Goal: Task Accomplishment & Management: Use online tool/utility

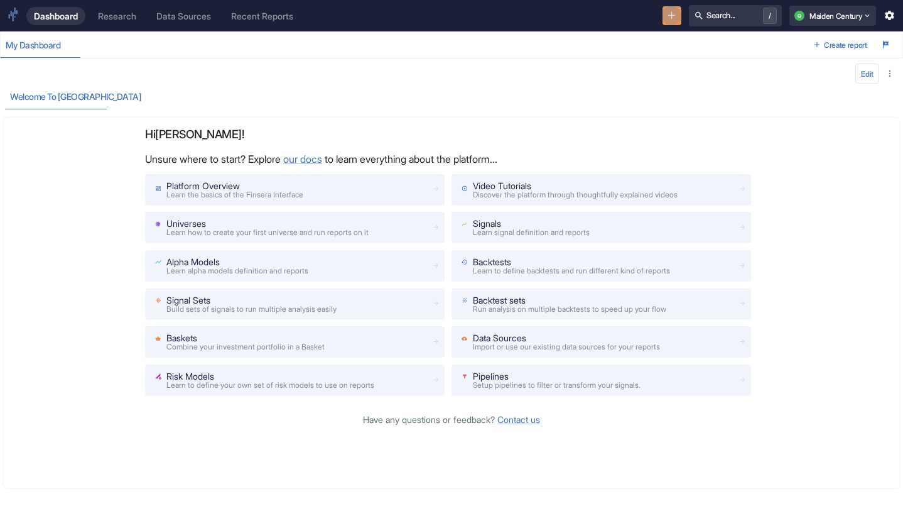
click at [666, 17] on icon "New Resource" at bounding box center [672, 15] width 12 height 12
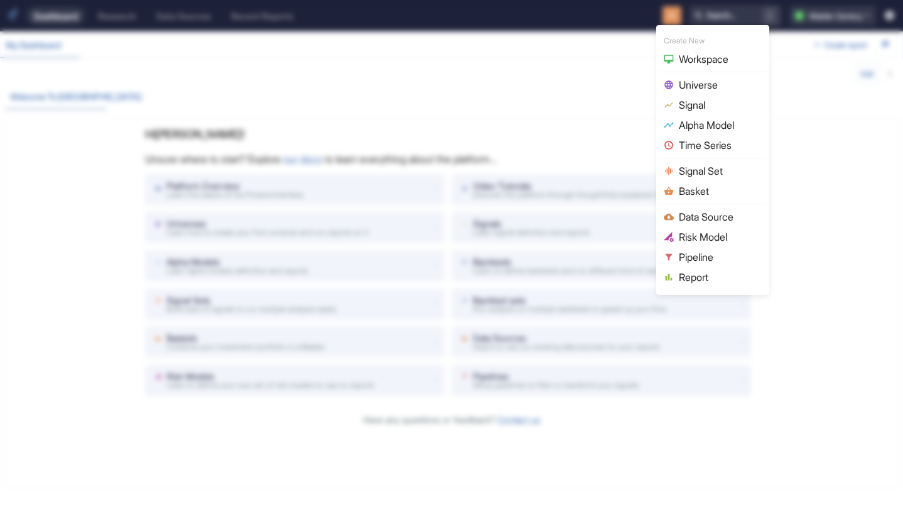
click at [596, 92] on div at bounding box center [451, 255] width 903 height 511
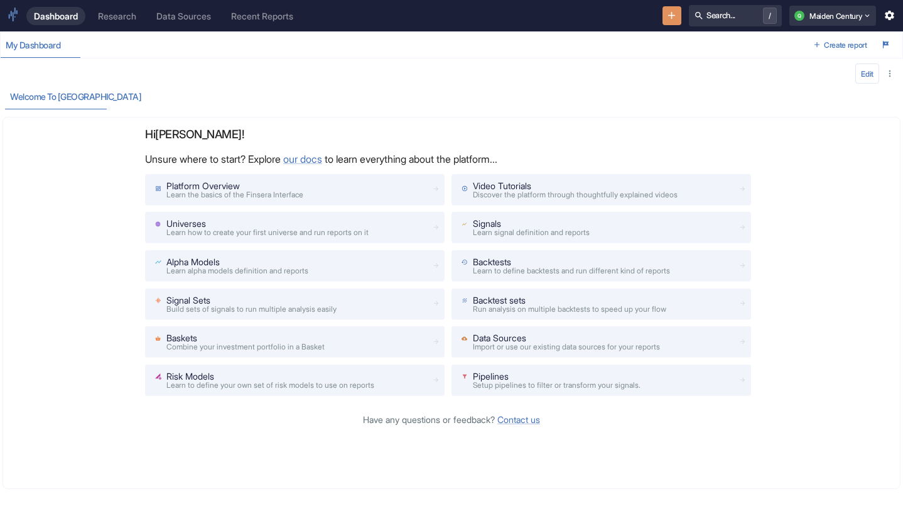
click at [119, 26] on div "Dashboard Research Data Sources Recent Reports Search... / Q Maiden Century" at bounding box center [451, 15] width 903 height 31
click at [122, 16] on div "Research" at bounding box center [117, 16] width 38 height 11
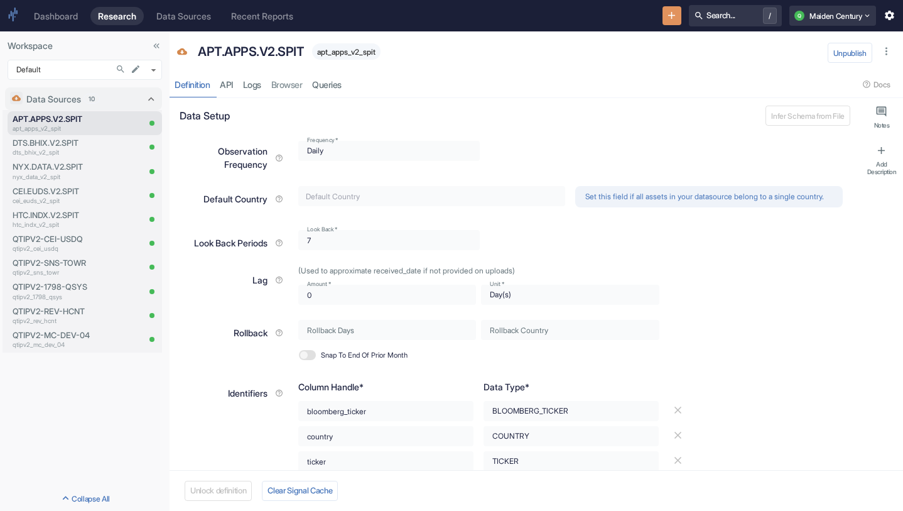
type textarea "x"
click at [92, 151] on p "dts_bhix_v2_spit" at bounding box center [76, 152] width 126 height 9
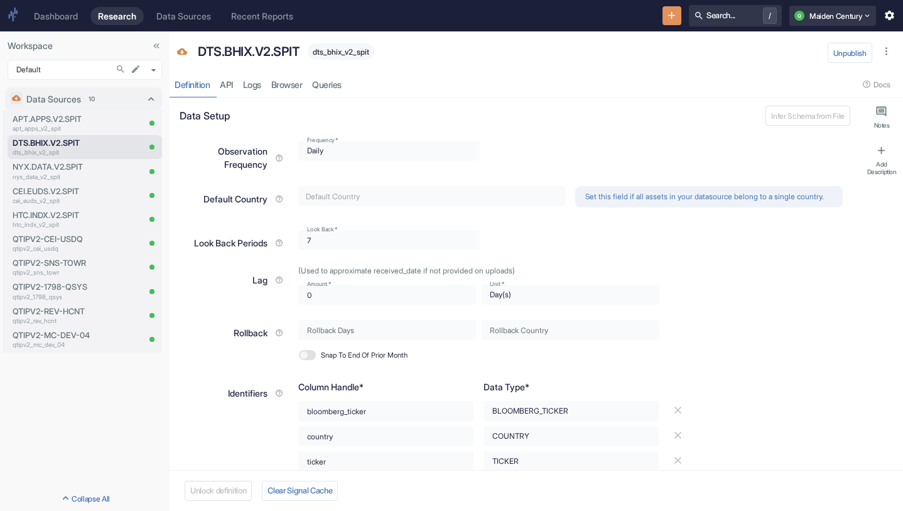
type textarea "x"
click at [117, 70] on icon "Search..." at bounding box center [121, 69] width 10 height 10
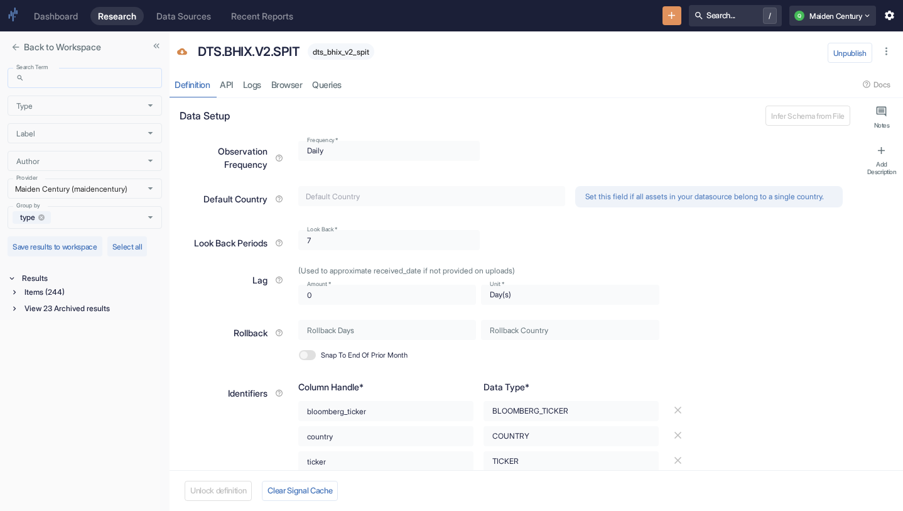
click at [82, 82] on input "Search Term" at bounding box center [96, 78] width 133 height 20
type input "dts"
click at [45, 300] on div "Items (1)" at bounding box center [86, 293] width 152 height 16
click at [51, 297] on div "Items (1)" at bounding box center [92, 292] width 140 height 14
click at [72, 302] on div "Data Source (1)" at bounding box center [93, 306] width 138 height 14
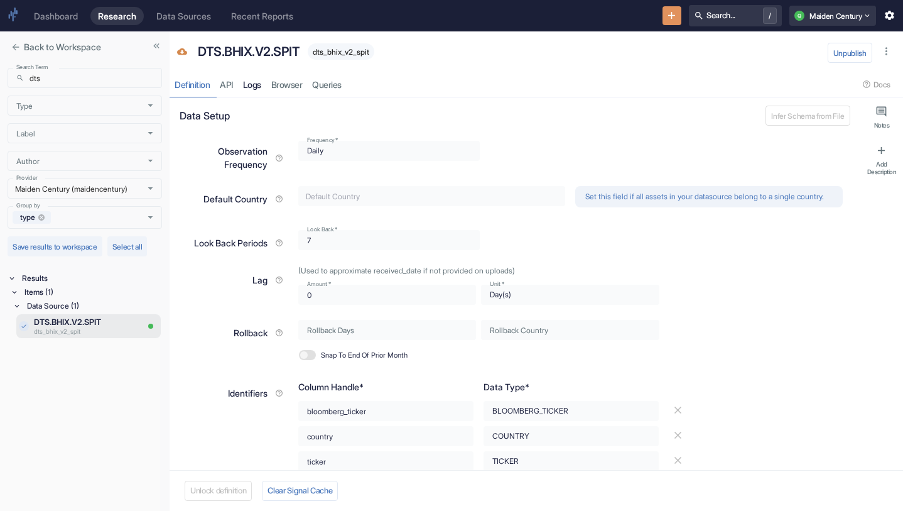
click at [253, 82] on link "Logs" at bounding box center [252, 85] width 28 height 26
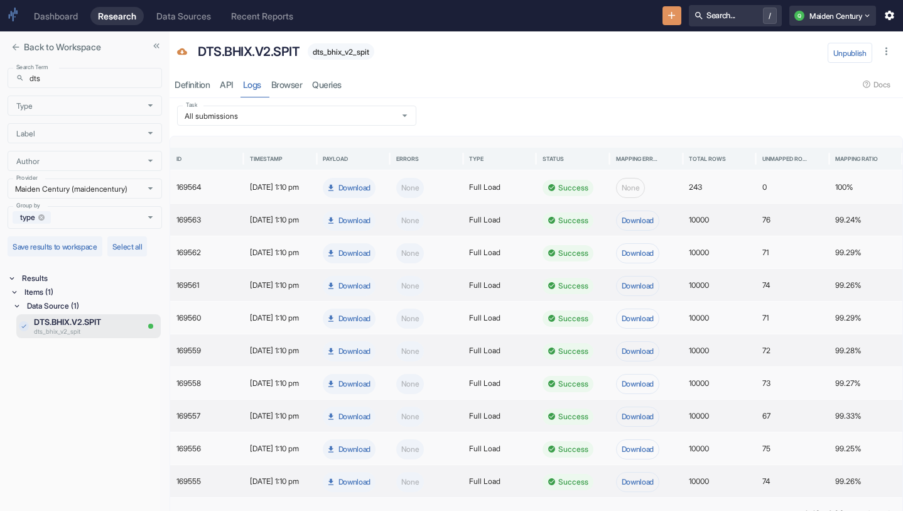
scroll to position [28, 0]
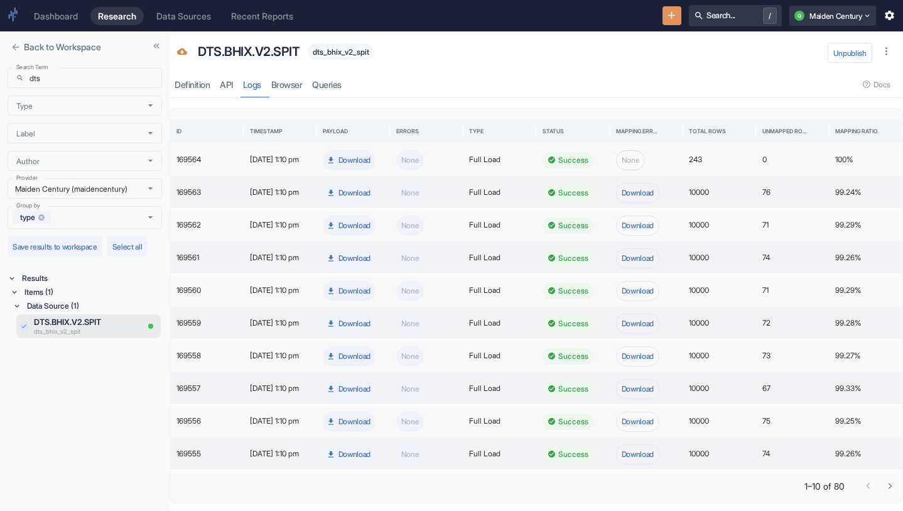
click at [886, 481] on icon "Go to next page" at bounding box center [890, 486] width 12 height 12
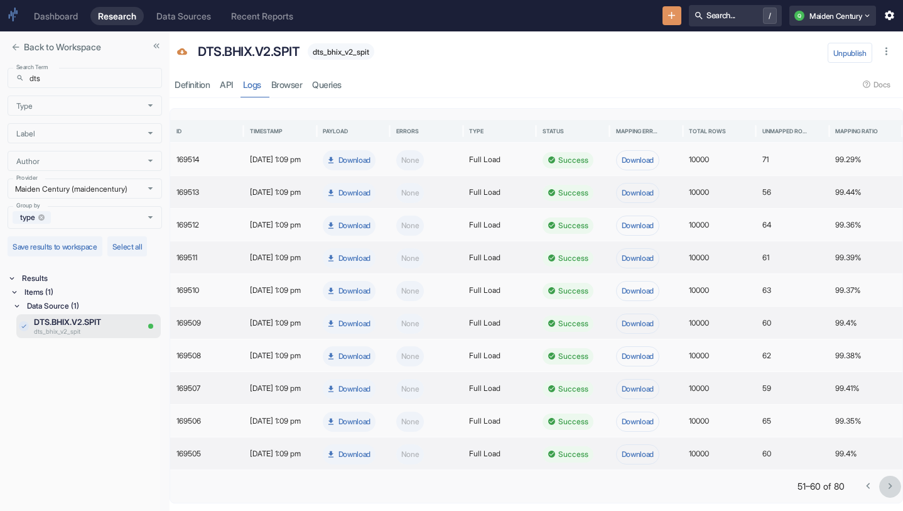
click at [886, 481] on icon "Go to next page" at bounding box center [890, 486] width 12 height 12
click at [886, 481] on div at bounding box center [879, 486] width 44 height 22
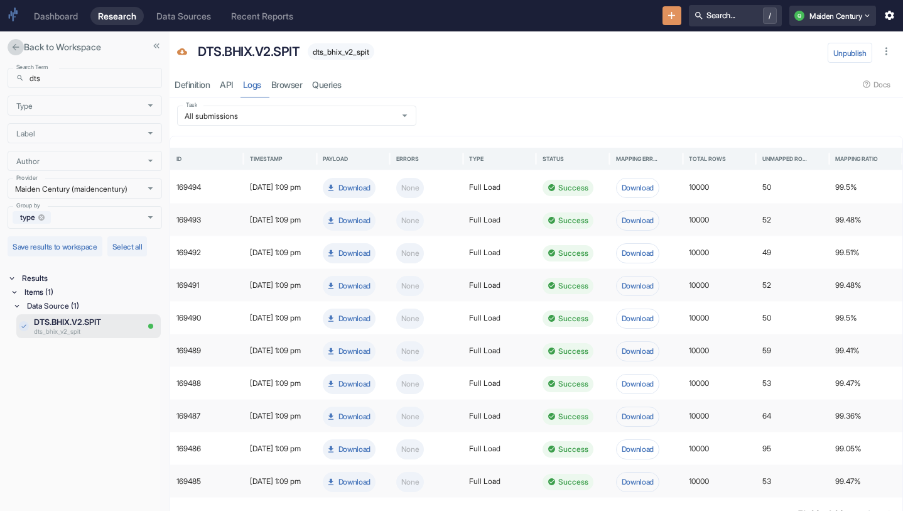
click at [15, 44] on icon "close" at bounding box center [16, 47] width 7 height 7
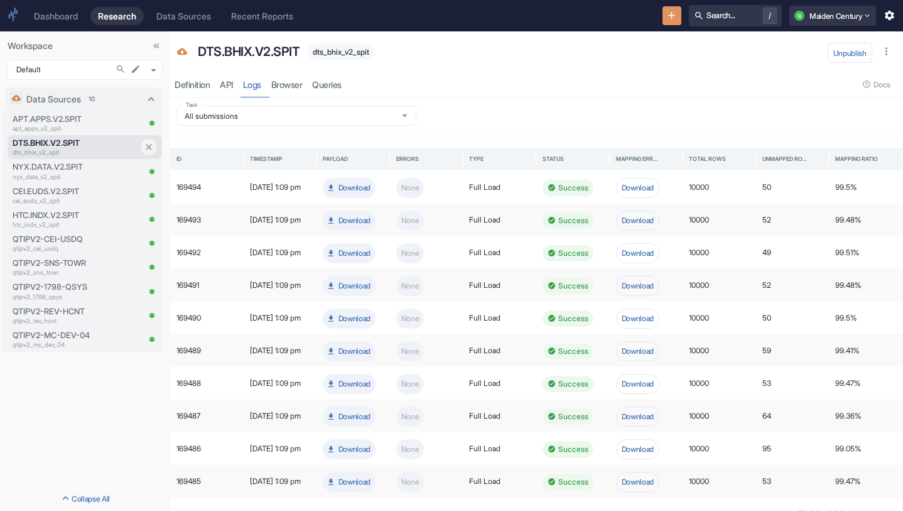
click at [86, 149] on p "dts_bhix_v2_spit" at bounding box center [76, 152] width 126 height 9
click at [72, 142] on p "DTS.BHIX.V2.SPIT" at bounding box center [76, 143] width 126 height 12
click at [193, 89] on div "Definition" at bounding box center [192, 84] width 35 height 11
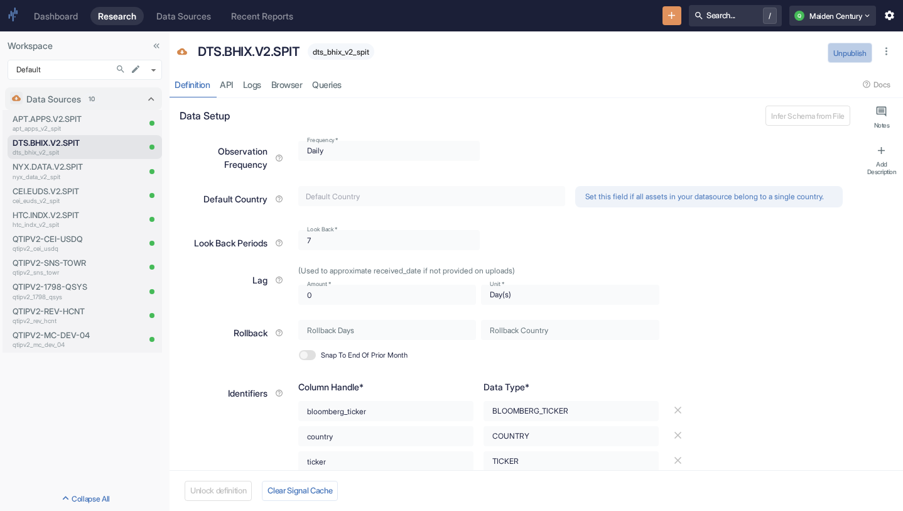
click at [857, 48] on button "Unpublish" at bounding box center [850, 53] width 45 height 20
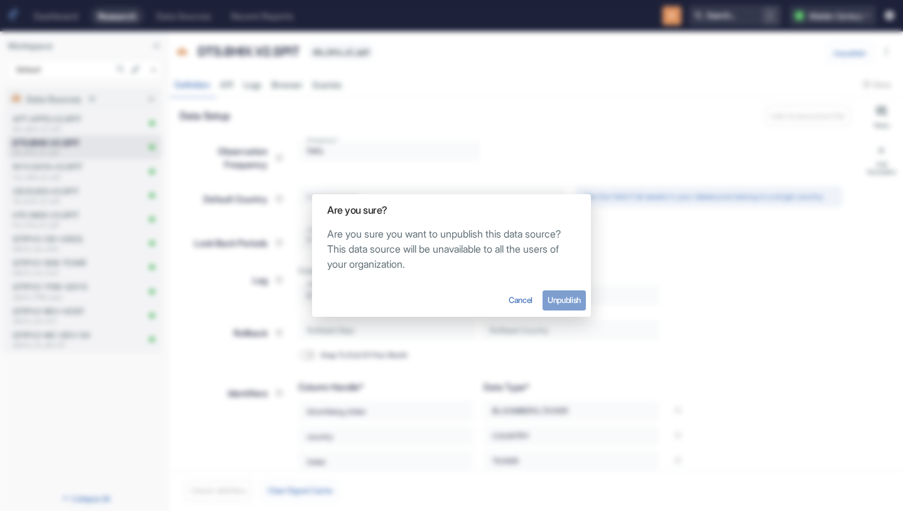
click at [568, 298] on button "Unpublish" at bounding box center [564, 300] width 43 height 20
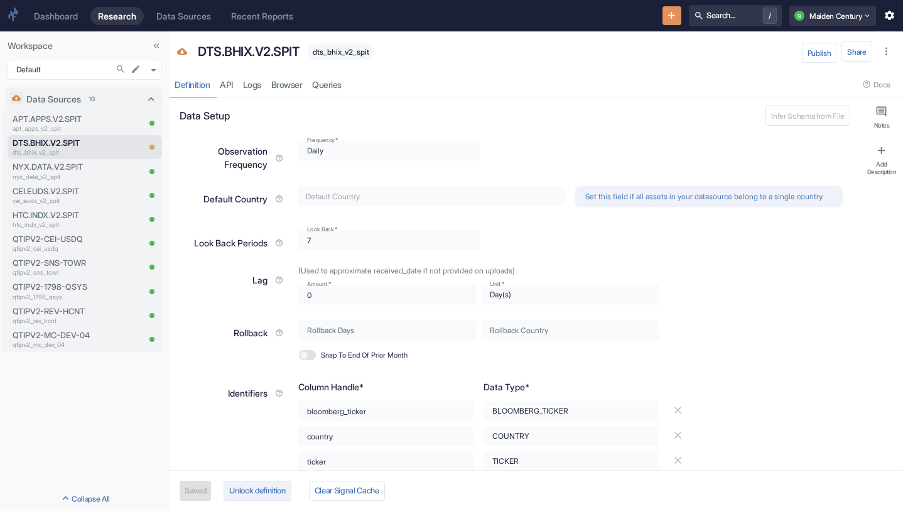
click at [249, 488] on button "Unlock definition" at bounding box center [257, 491] width 67 height 20
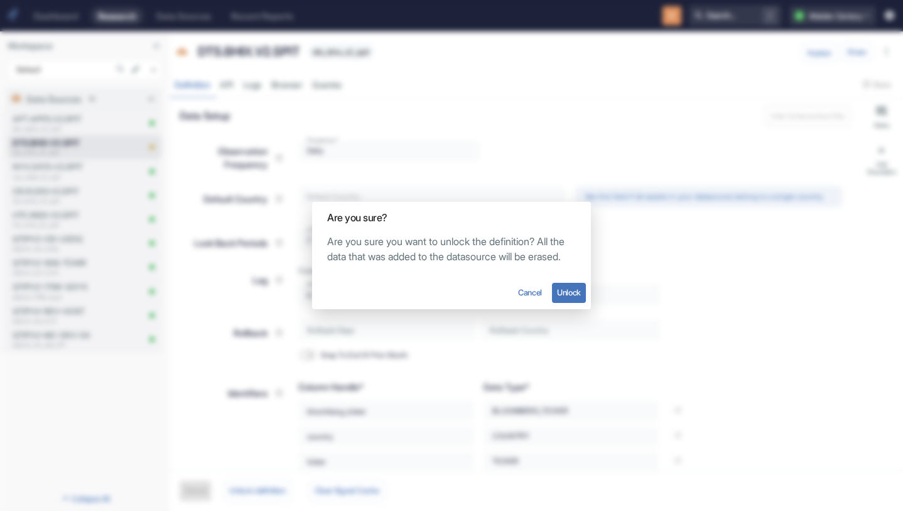
click at [524, 301] on button "Cancel" at bounding box center [530, 292] width 34 height 23
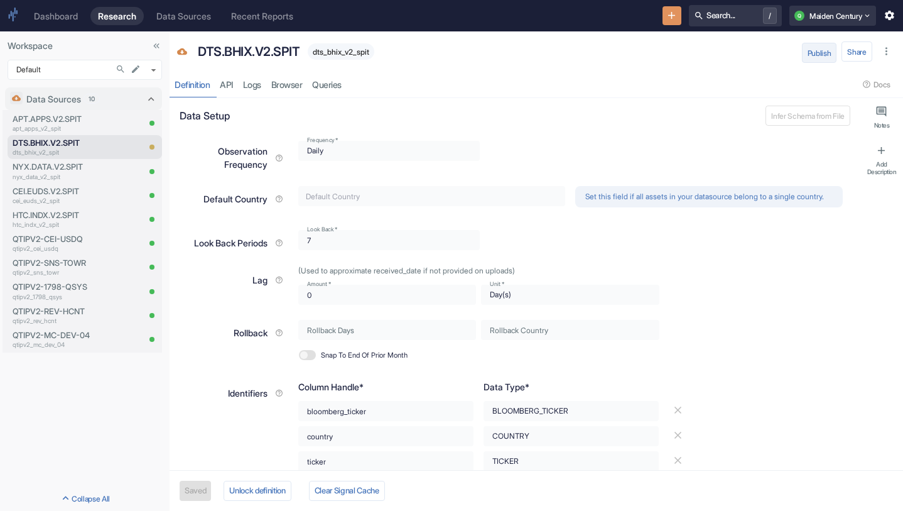
click at [828, 46] on button "Publish" at bounding box center [819, 53] width 35 height 20
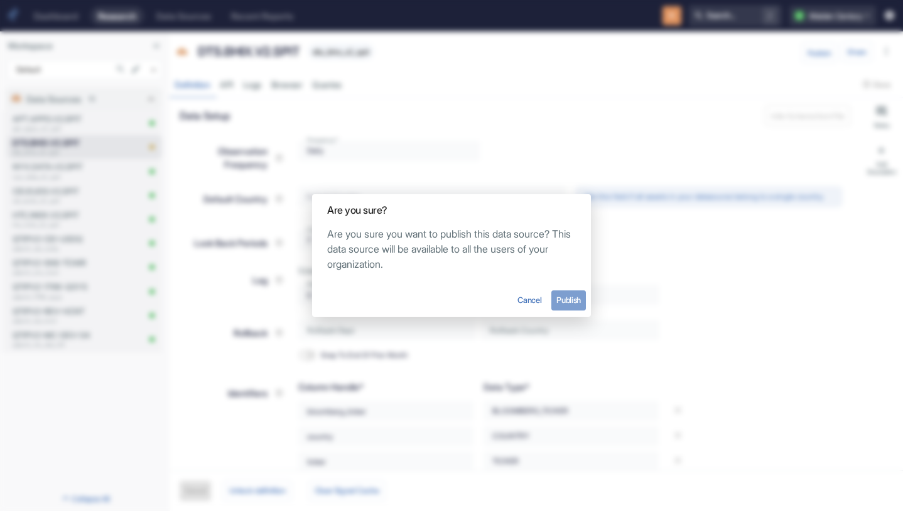
click at [567, 302] on button "Publish" at bounding box center [568, 300] width 35 height 20
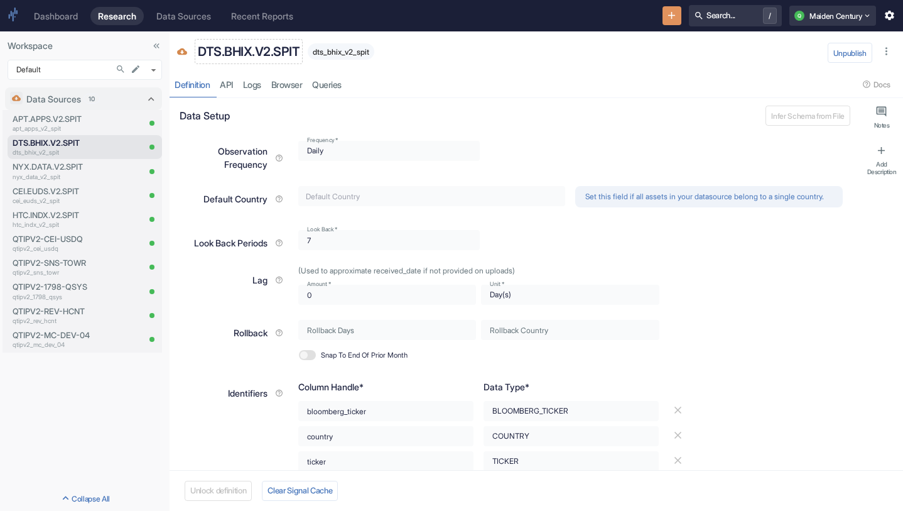
click at [246, 48] on p "DTS.BHIX.V2.SPIT" at bounding box center [249, 51] width 102 height 19
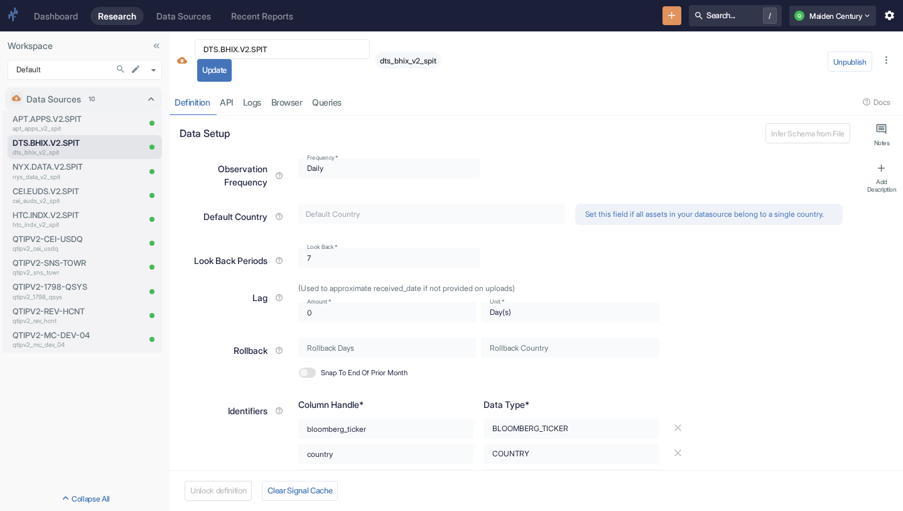
click at [289, 80] on div "DTS.BHIX.V2.SPIT ​ Update" at bounding box center [282, 60] width 175 height 43
click at [230, 71] on button "Update" at bounding box center [214, 70] width 35 height 23
type textarea "x"
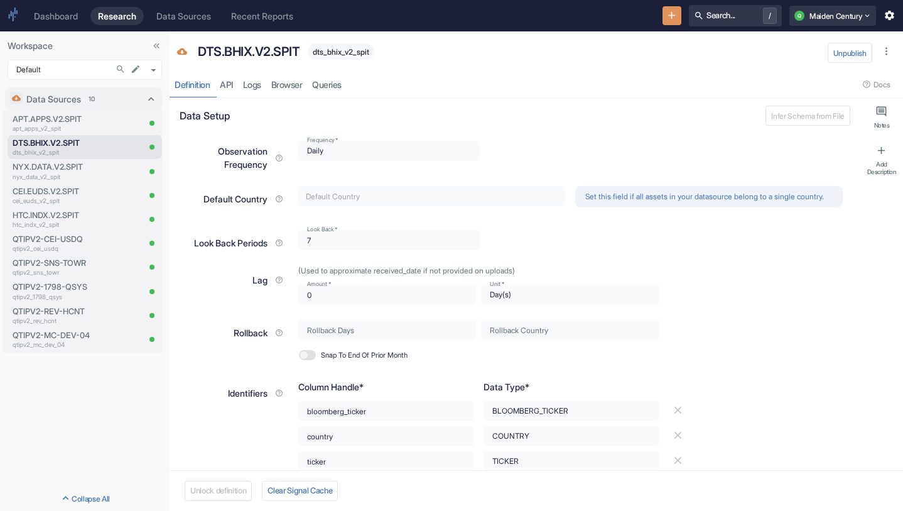
click at [668, 16] on icon "New Resource" at bounding box center [671, 15] width 7 height 7
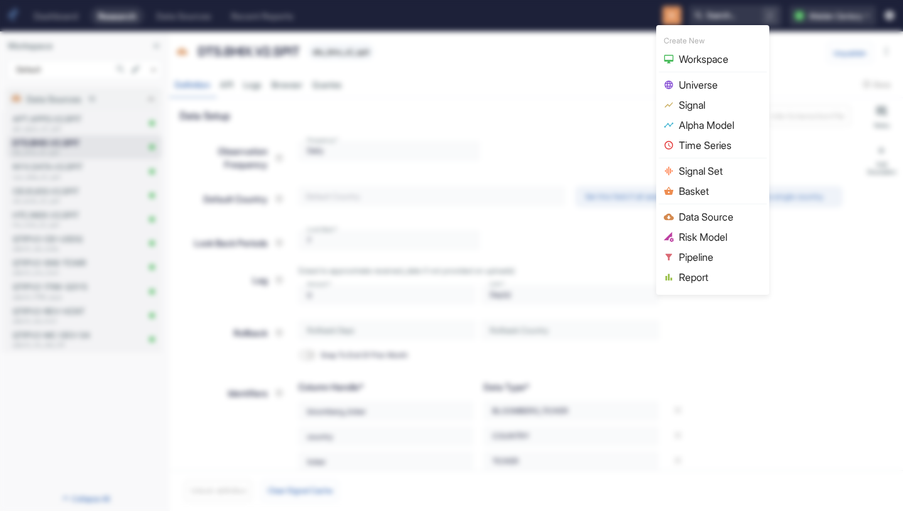
click at [615, 70] on div at bounding box center [451, 255] width 903 height 511
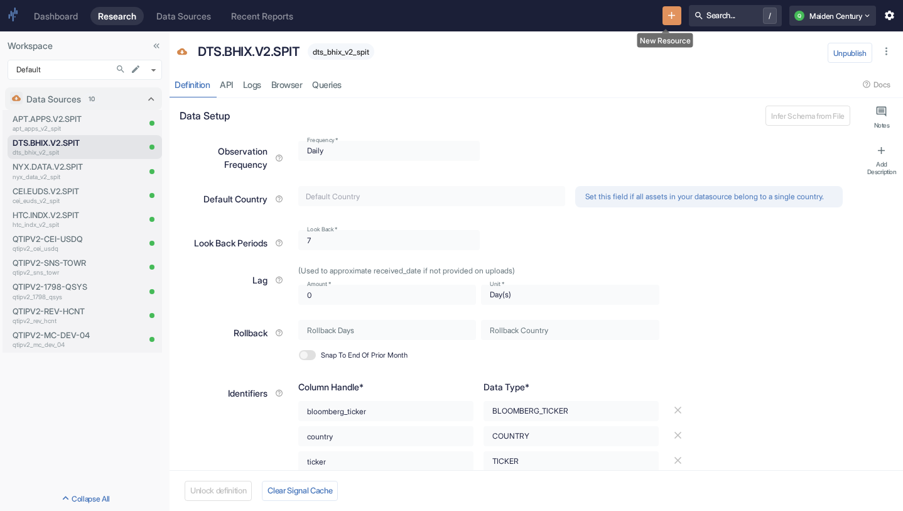
click at [673, 15] on button "New Resource" at bounding box center [672, 15] width 19 height 19
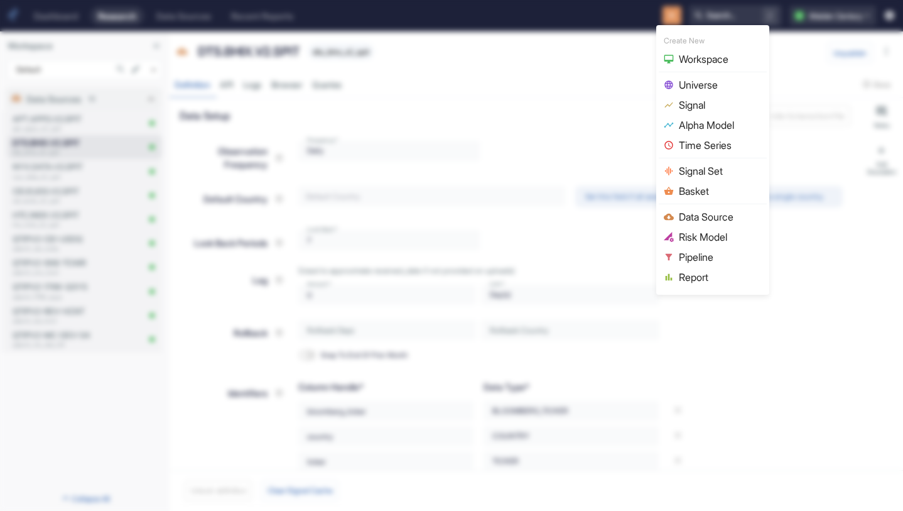
click at [604, 45] on div at bounding box center [451, 255] width 903 height 511
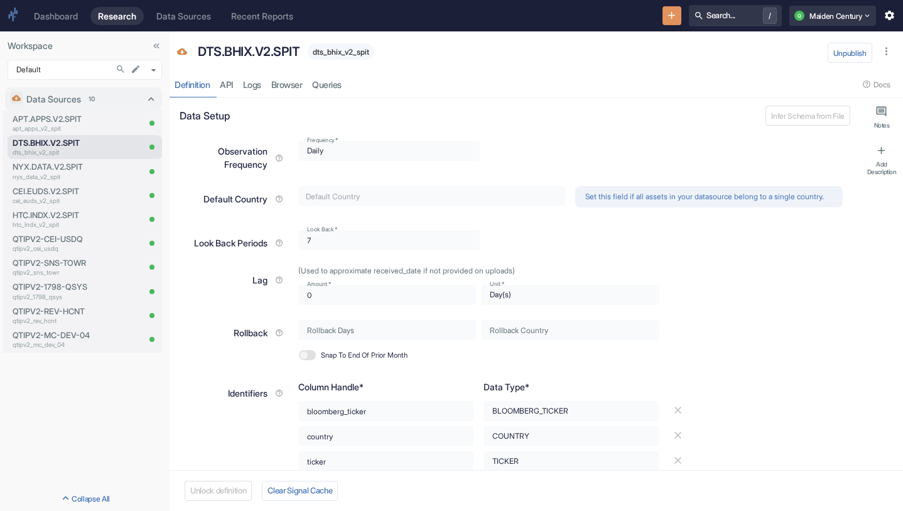
click at [674, 19] on button "New Resource" at bounding box center [672, 15] width 19 height 19
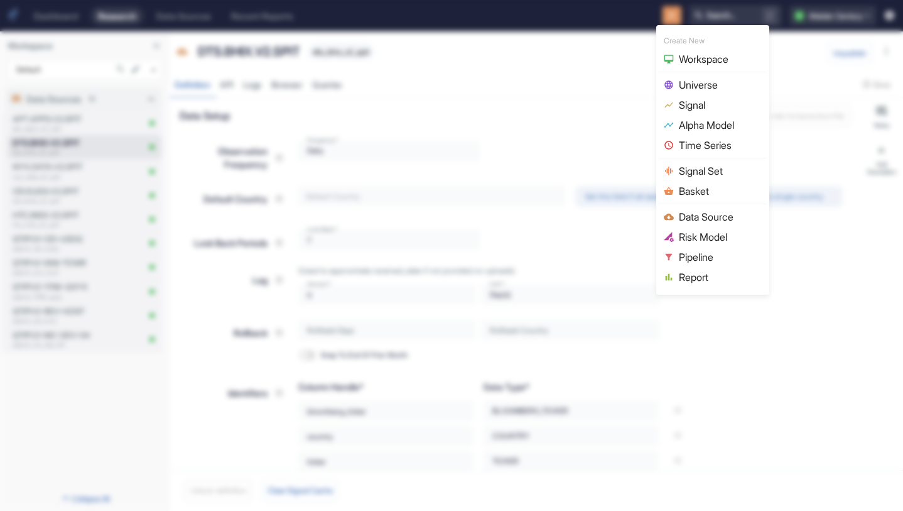
click at [568, 63] on div at bounding box center [451, 255] width 903 height 511
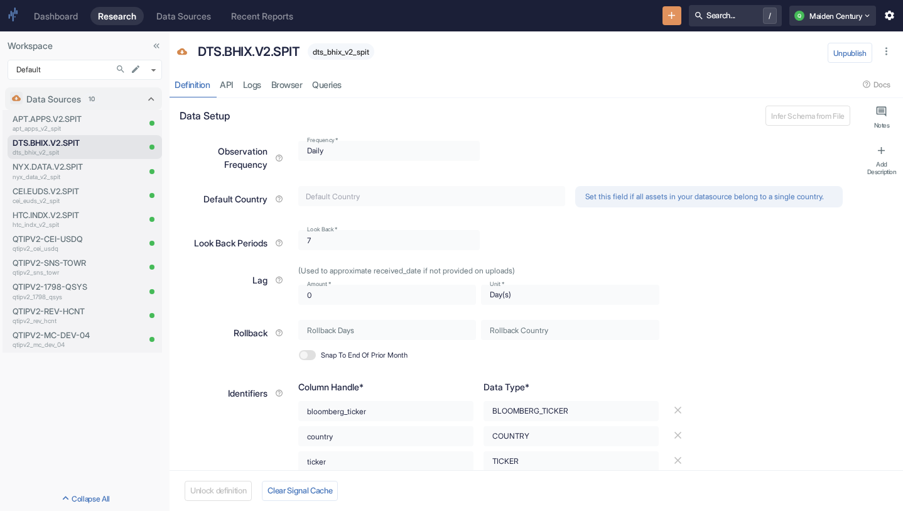
click at [666, 18] on icon "New Resource" at bounding box center [672, 15] width 12 height 12
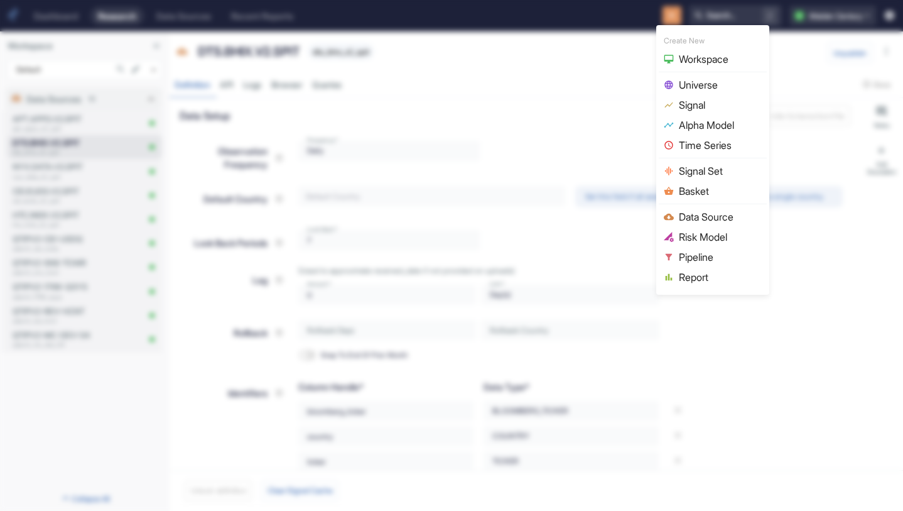
click at [714, 89] on span "Universe" at bounding box center [720, 84] width 83 height 15
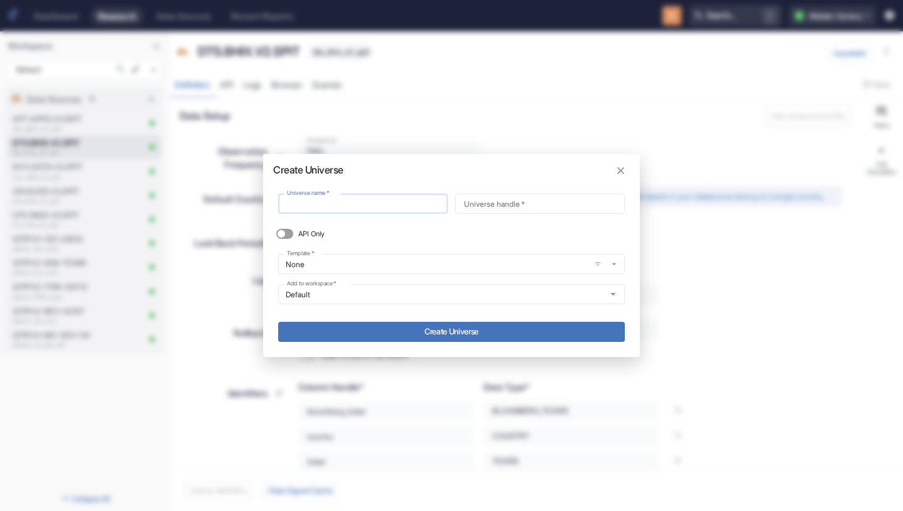
type input "DTS.BHIX.V2.SPIT"
type input "dts_bhix_v2_spit"
type input "DTS.BHIX.V2.SPIT"
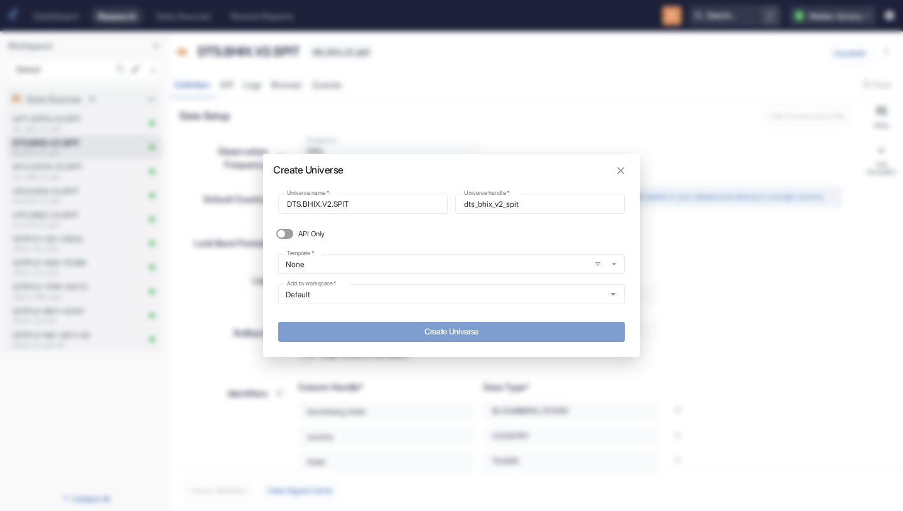
click at [405, 333] on button "Create Universe" at bounding box center [451, 332] width 347 height 20
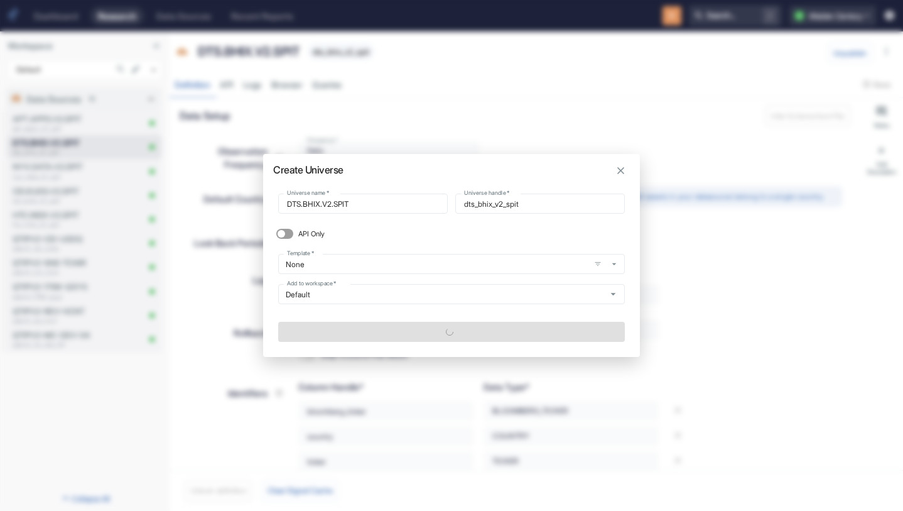
type textarea "x"
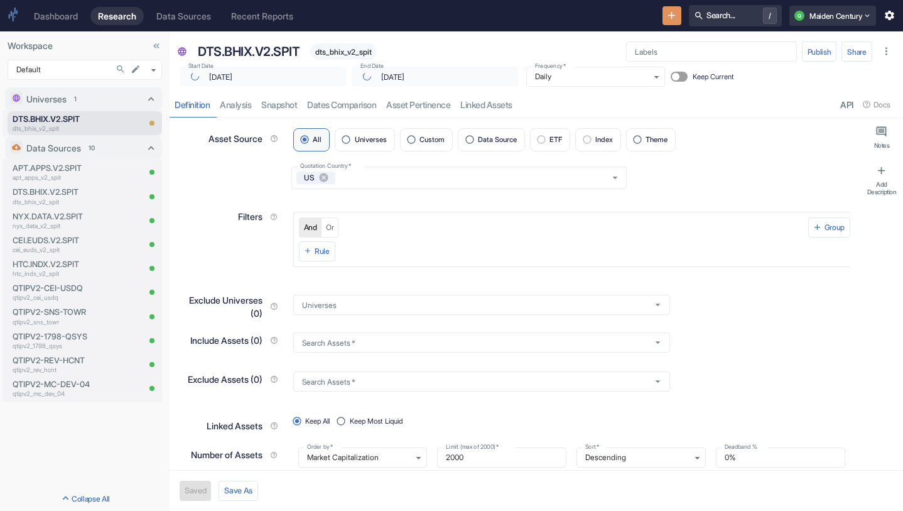
type input "[DATE]"
type textarea "x"
click at [481, 144] on label "Data Source" at bounding box center [491, 139] width 67 height 23
click at [478, 144] on input "Data Source" at bounding box center [469, 139] width 17 height 17
radio input "true"
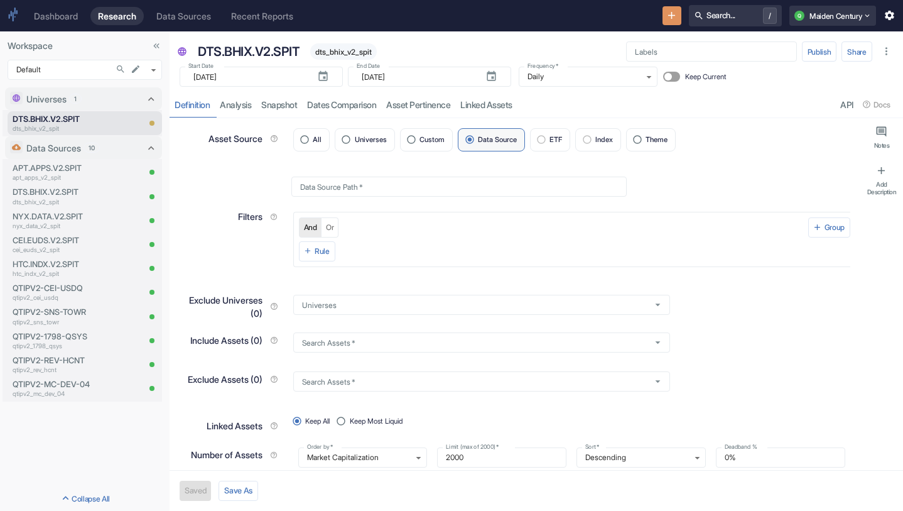
type textarea "x"
click at [363, 187] on input "Data Source Path   *" at bounding box center [458, 186] width 335 height 20
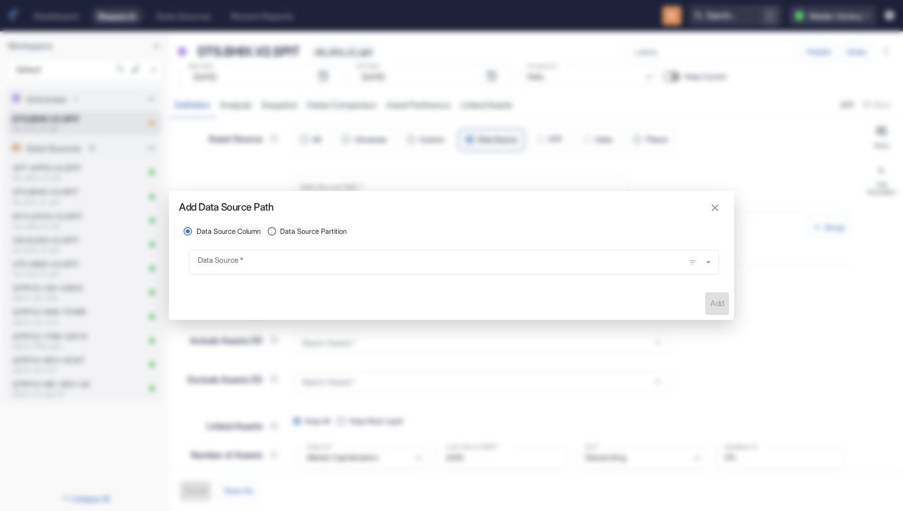
click at [329, 236] on span "Data Source Partition" at bounding box center [313, 231] width 67 height 11
click at [281, 236] on input "Data Source Partition" at bounding box center [272, 231] width 17 height 17
radio input "true"
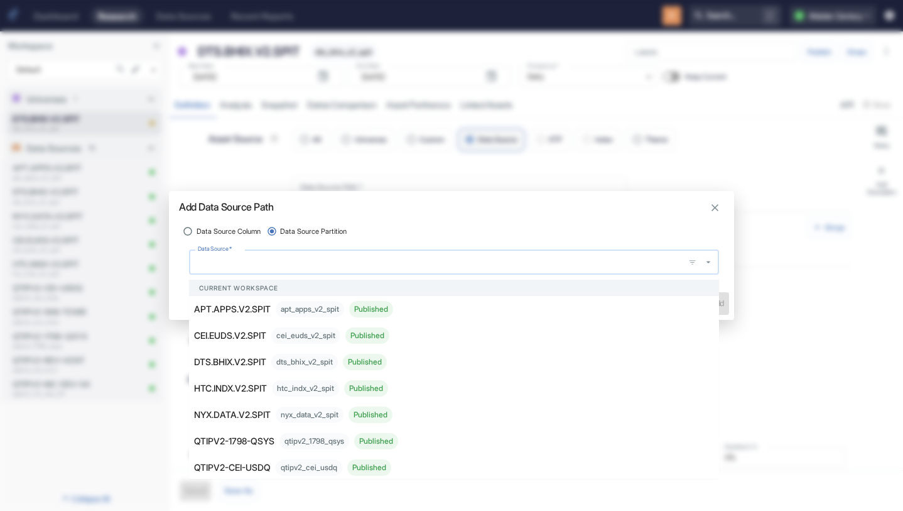
click at [329, 265] on input "Data Source   *" at bounding box center [438, 262] width 486 height 14
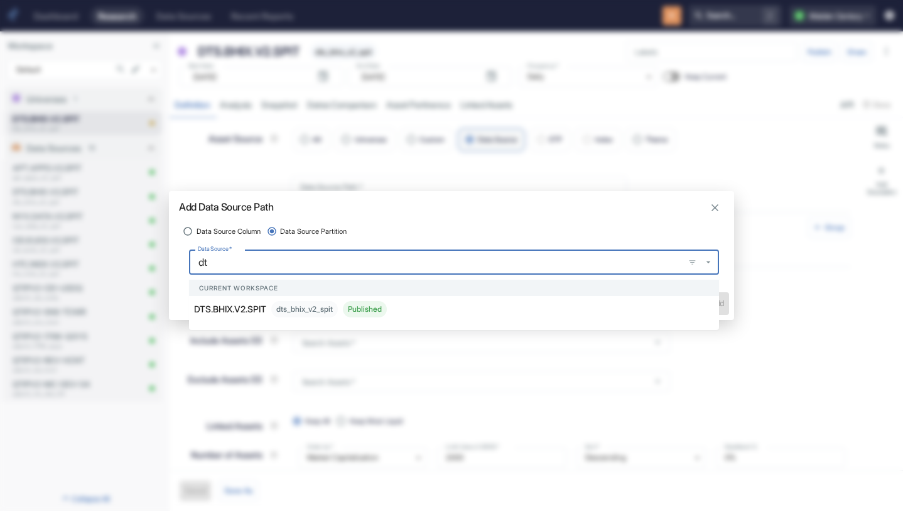
type input "dts"
click at [247, 308] on p "DTS.BHIX.V2.SPIT" at bounding box center [230, 308] width 72 height 13
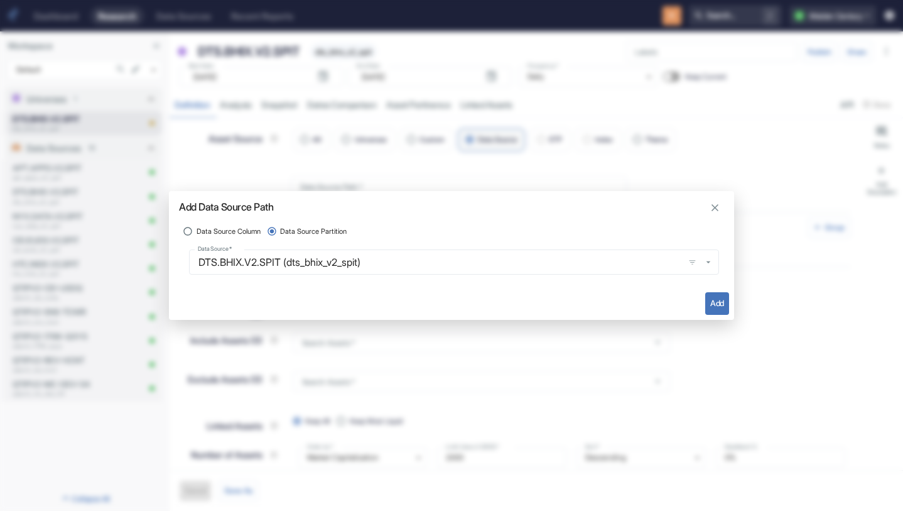
click at [715, 301] on button "Add" at bounding box center [717, 303] width 24 height 23
type textarea "x"
type input "dts_bhix_v2_spit"
radio input "true"
radio input "false"
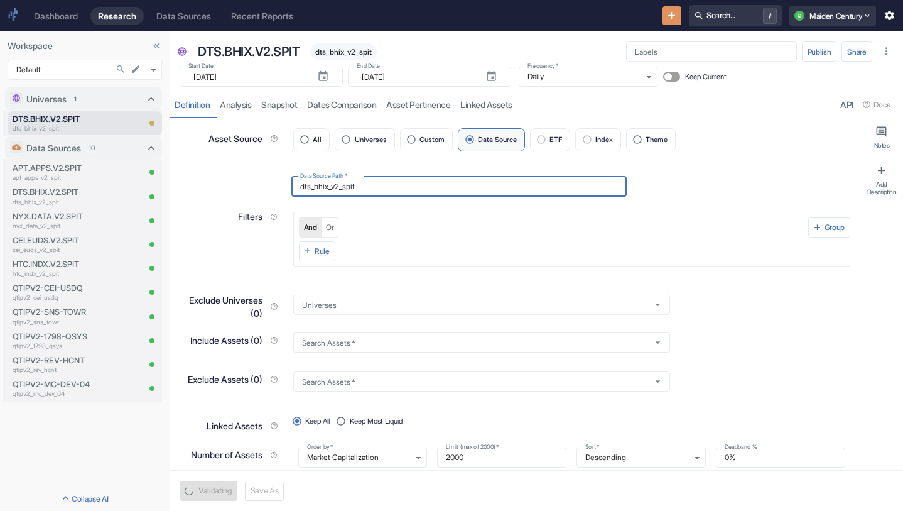
scroll to position [18, 0]
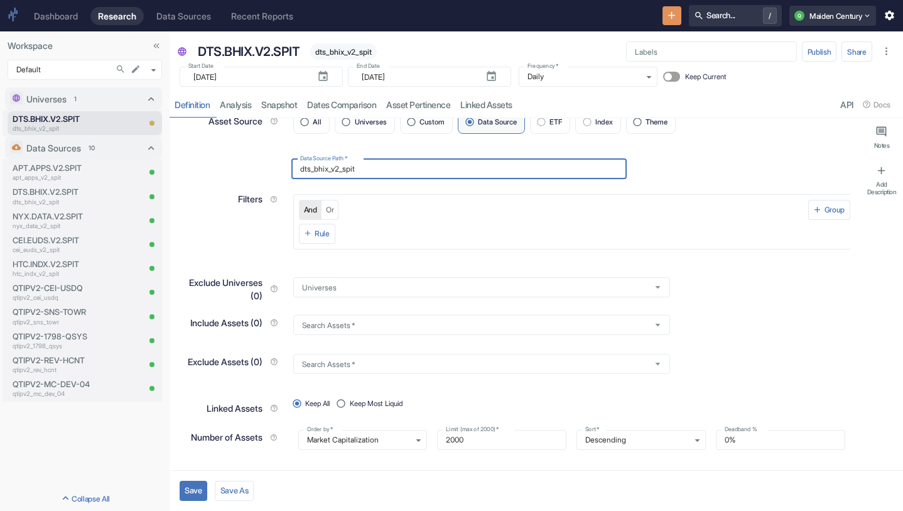
click at [188, 487] on button "Save" at bounding box center [194, 491] width 28 height 20
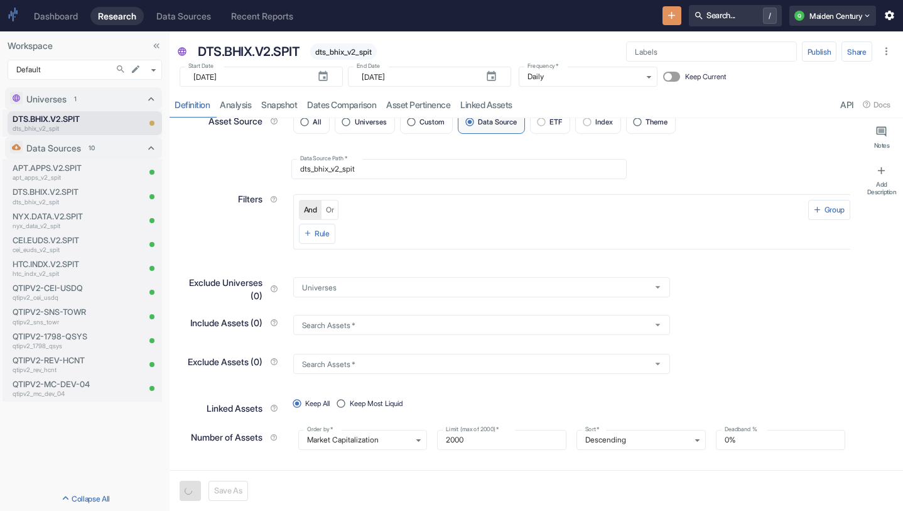
type textarea "x"
type input "[DATE]"
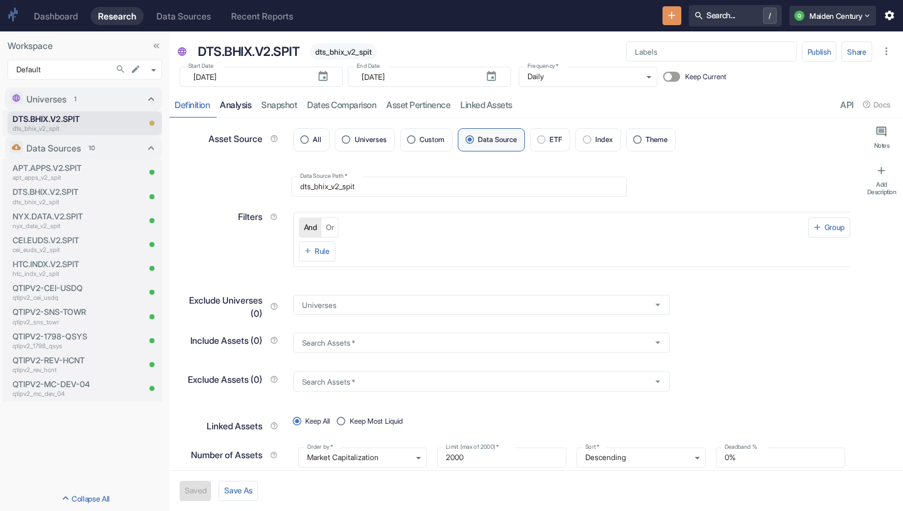
click at [249, 105] on link "analysis" at bounding box center [235, 105] width 41 height 26
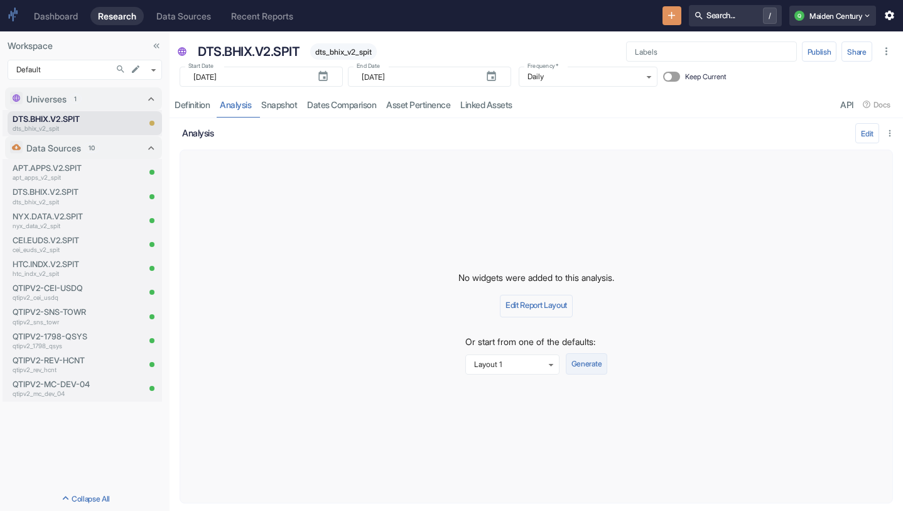
click at [604, 361] on button "Generate" at bounding box center [586, 363] width 41 height 21
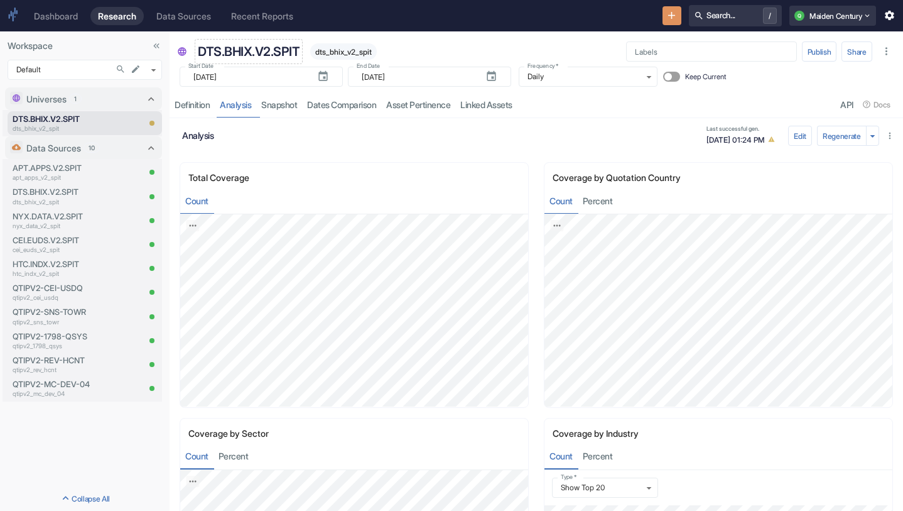
click at [282, 47] on p "DTS.BHIX.V2.SPIT" at bounding box center [249, 51] width 102 height 19
click at [64, 168] on p "APT.APPS.V2.SPIT" at bounding box center [76, 168] width 126 height 12
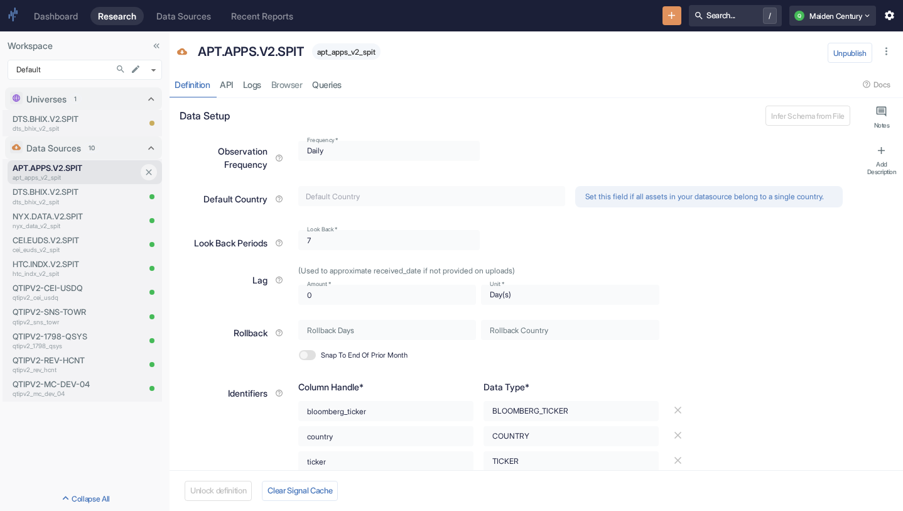
type textarea "x"
click at [257, 81] on link "Logs" at bounding box center [252, 85] width 28 height 26
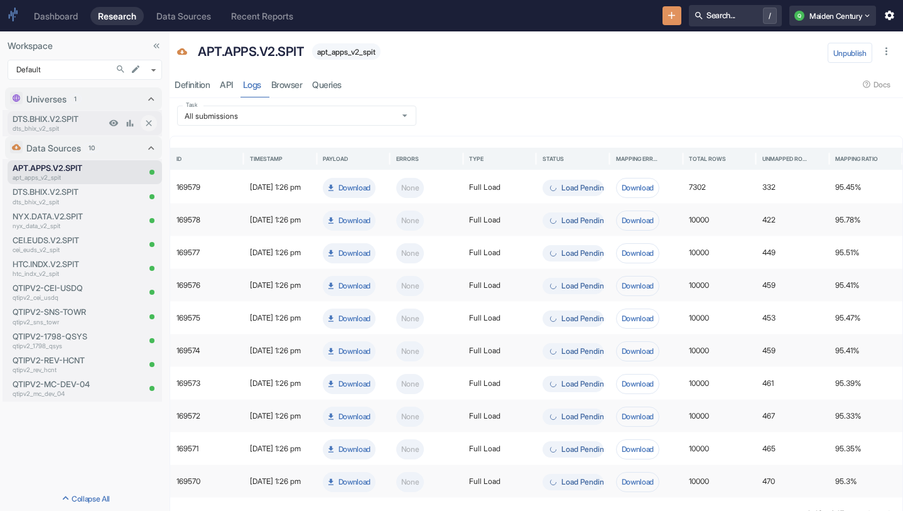
click at [66, 129] on p "dts_bhix_v2_spit" at bounding box center [59, 128] width 93 height 9
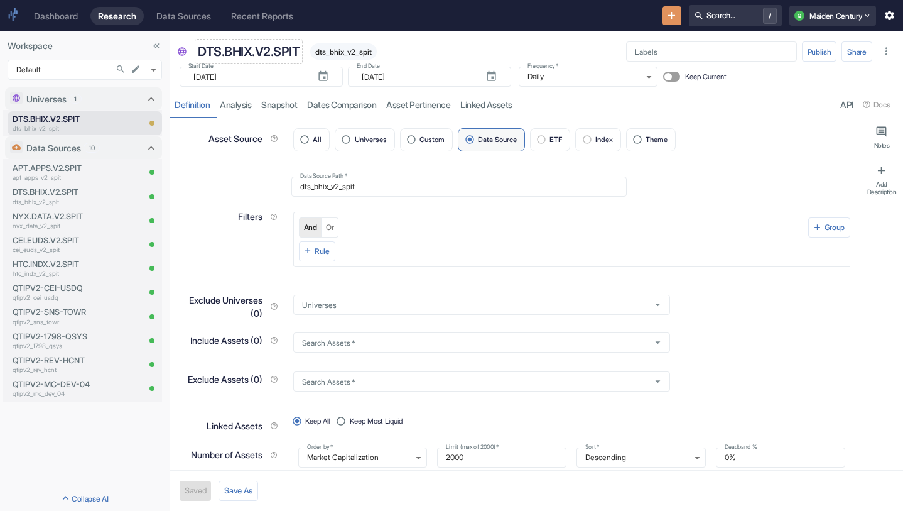
click at [263, 52] on p "DTS.BHIX.V2.SPIT" at bounding box center [249, 51] width 102 height 19
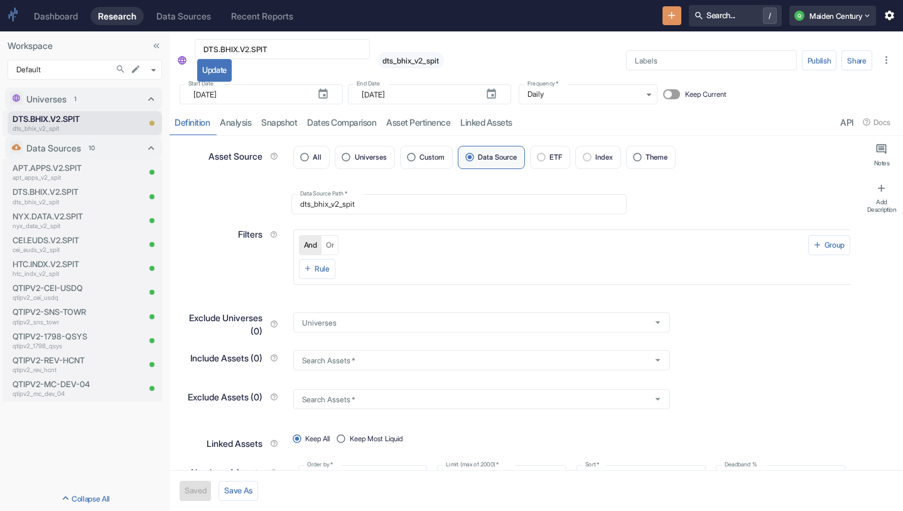
click at [513, 47] on div "DTS.BHIX.V2.SPIT ​ Update dts_bhix_v2_spit" at bounding box center [401, 60] width 419 height 43
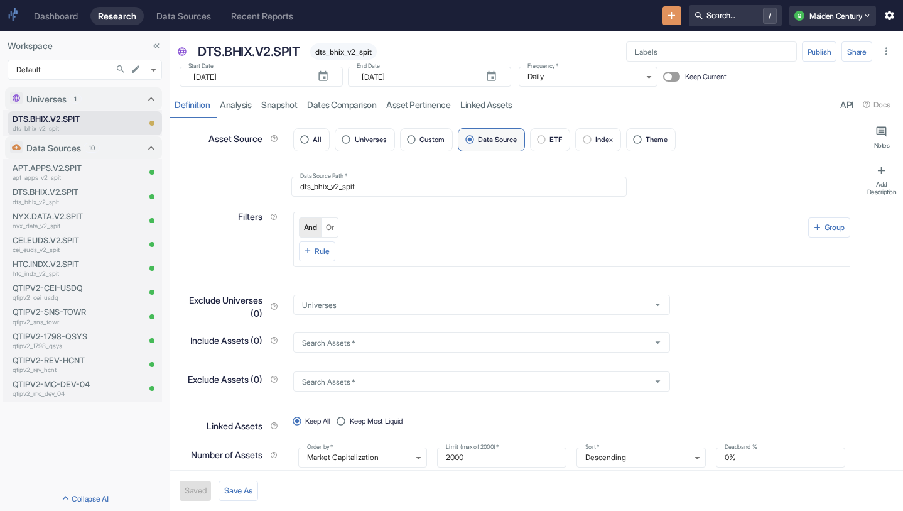
click at [668, 17] on icon "New Resource" at bounding box center [672, 15] width 12 height 12
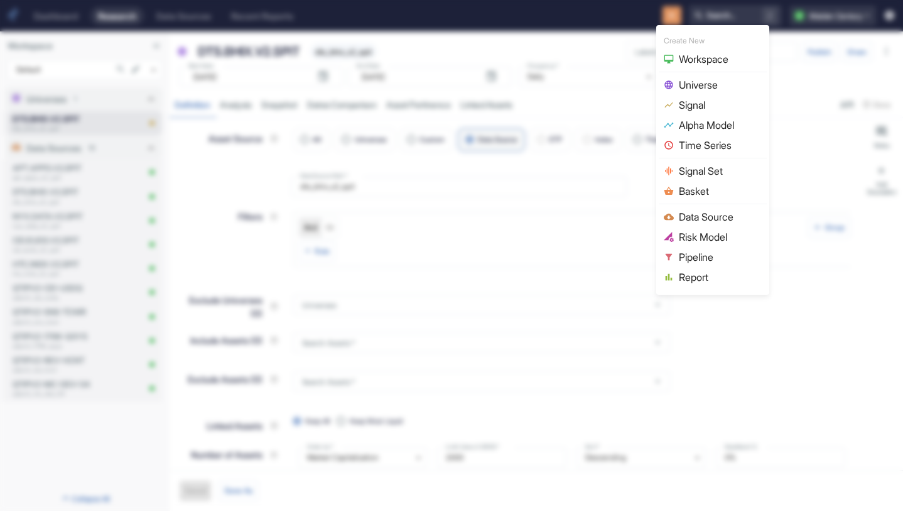
type textarea "x"
click at [704, 105] on span "Signal" at bounding box center [720, 104] width 83 height 15
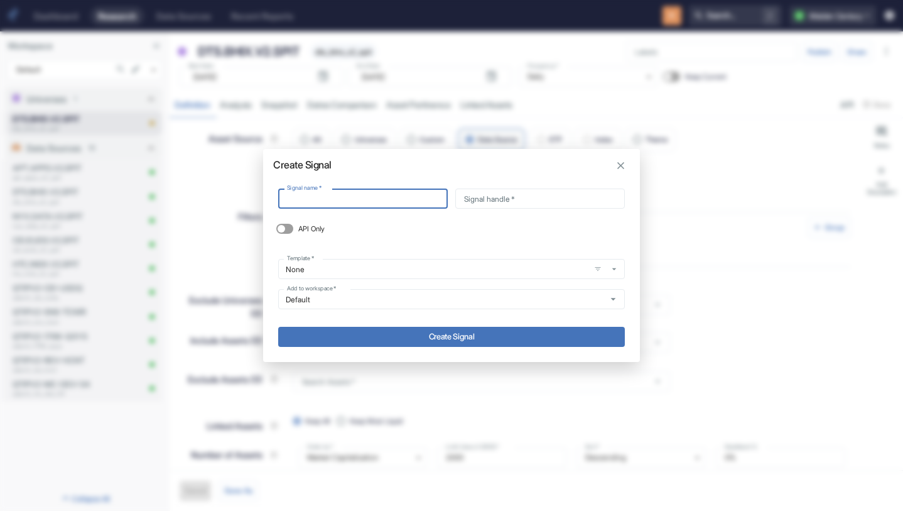
type input "DTS.BHIX.V2.SPIT"
type input "dts_bhix_v2_spit"
type input "DTS.BHIX.V2.SPIT"
click at [426, 334] on button "Create Signal" at bounding box center [451, 337] width 347 height 20
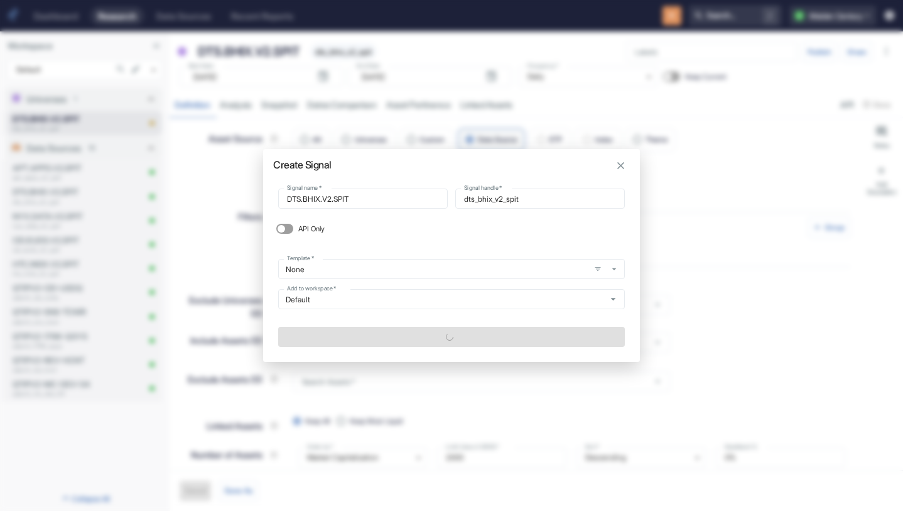
type textarea "x"
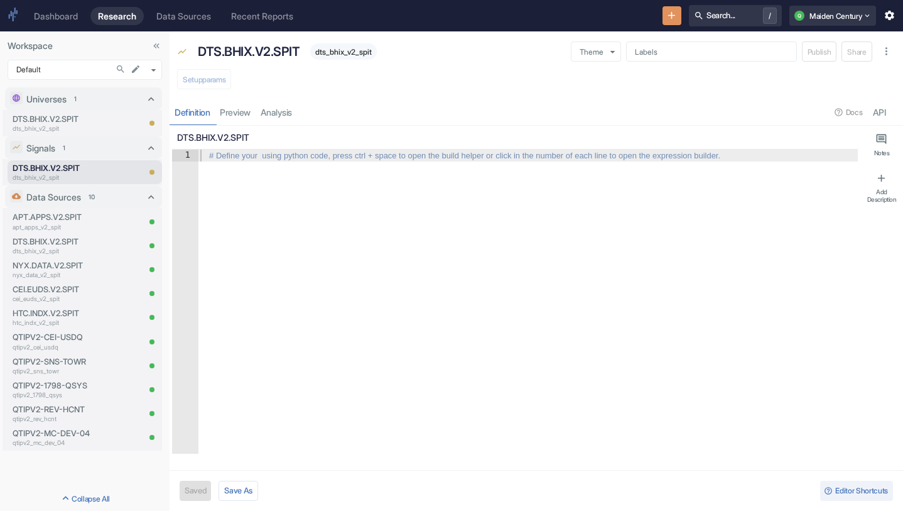
click at [272, 173] on div at bounding box center [528, 313] width 660 height 328
type textarea "x"
type textarea "d"
type textarea "x"
type textarea "dt"
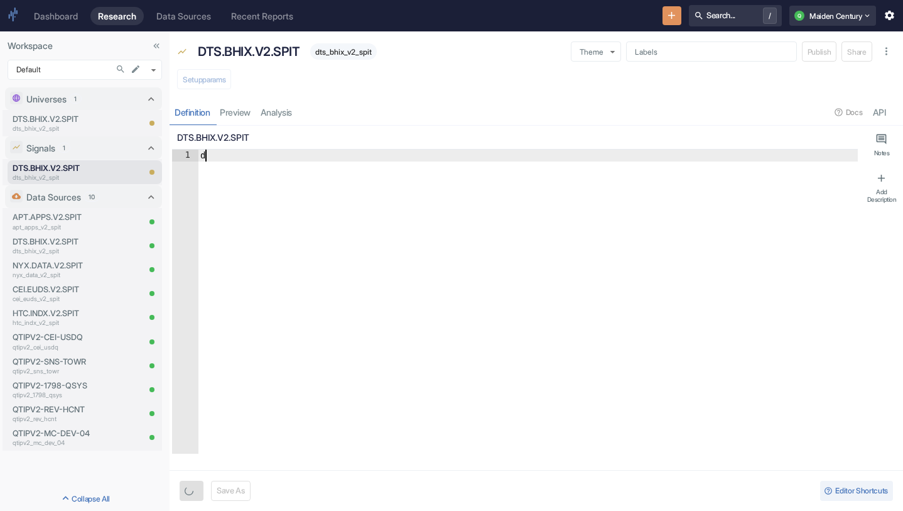
type textarea "x"
type textarea "dts"
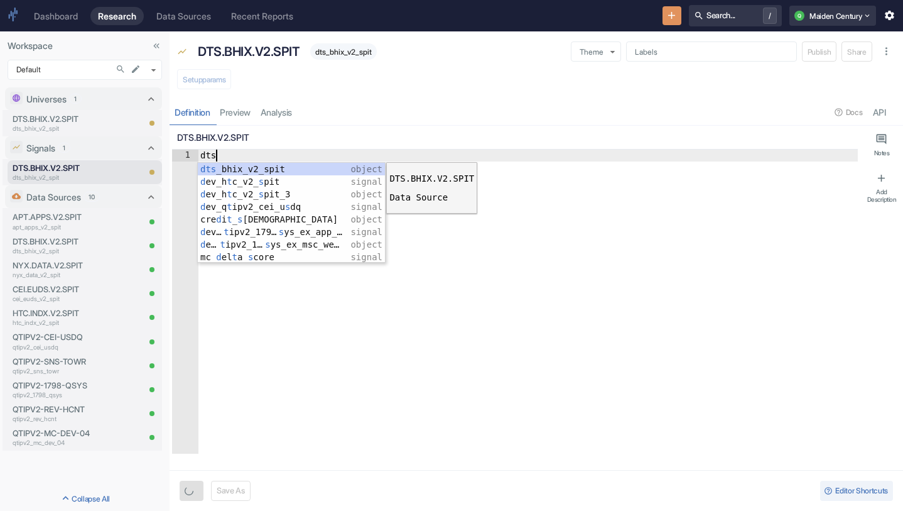
type textarea "x"
type textarea "dts_bhix_v2_spit"
type textarea "x"
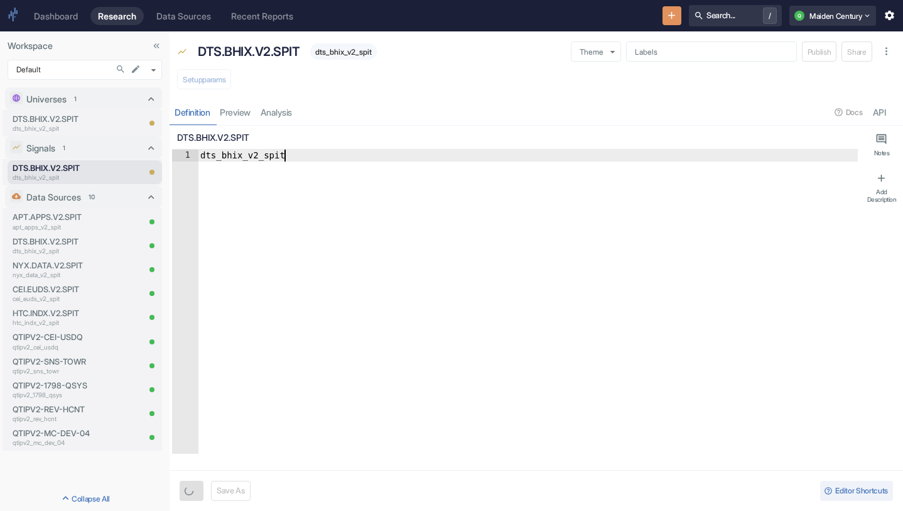
type textarea "dts_bhix_v2_spit."
type textarea "x"
type textarea "dts_bhix_v2_spit.q"
type textarea "x"
type textarea "dts_bhix_v2_spit.qt"
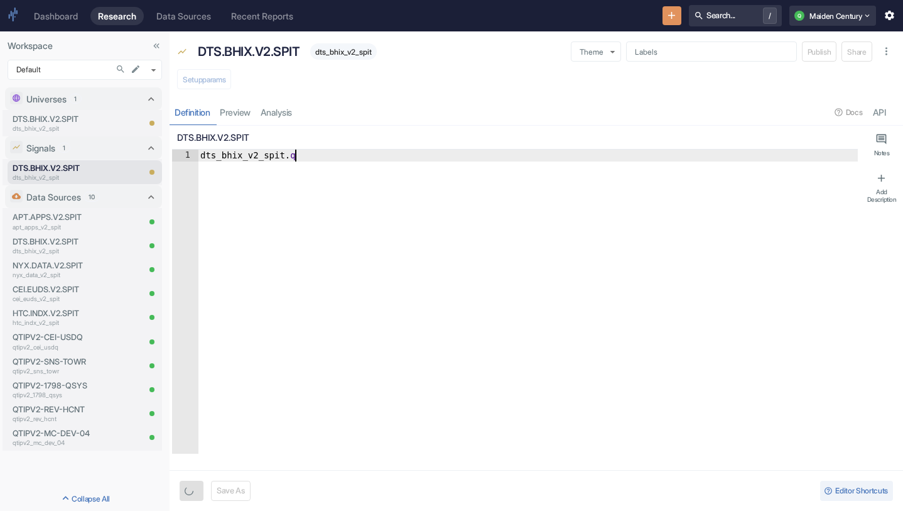
type textarea "x"
type textarea "dts_bhix_v2_spit.qti"
type textarea "x"
type textarea "dts_bhix_v2_spit.qtip"
type textarea "x"
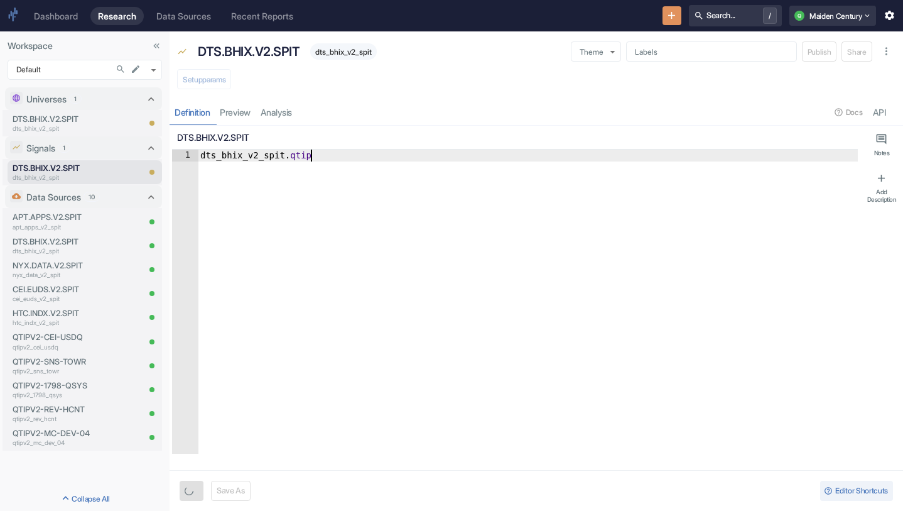
type textarea "dts_bhix_v2_spit.qtip_"
type textarea "x"
type textarea "dts_bhix_v2_spit.qtip_s"
type textarea "x"
type textarea "dts_bhix_v2_spit.qtip_sc"
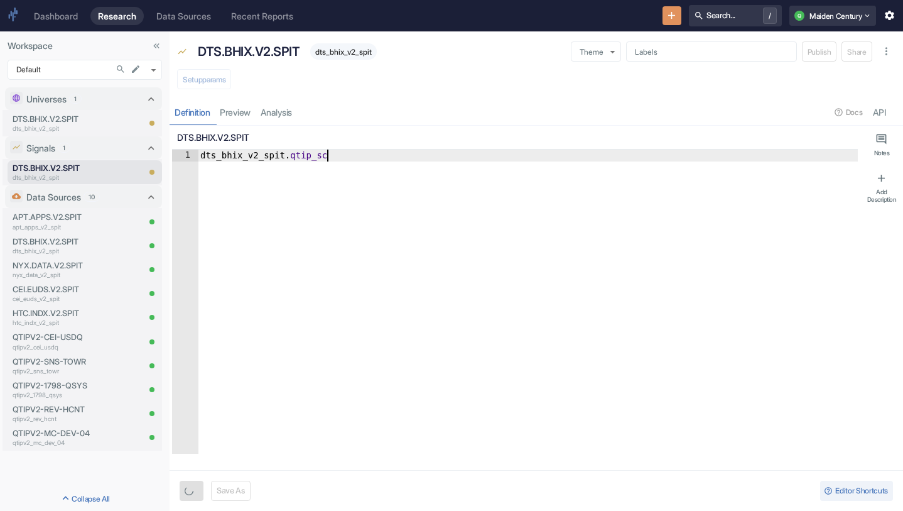
type textarea "x"
type textarea "dts_bhix_v2_spit.qtip_sco"
type textarea "x"
type textarea "dts_bhix_v2_spit.qtip_scor"
type textarea "x"
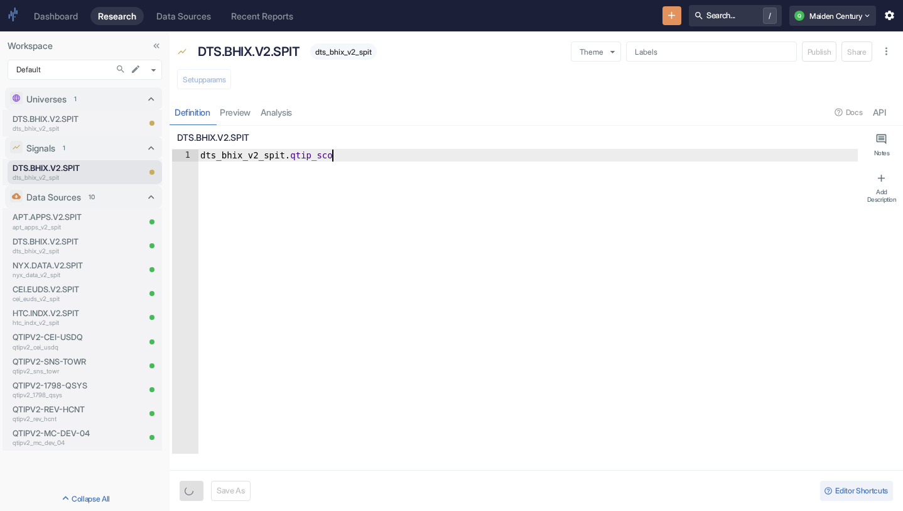
scroll to position [0, 9]
type textarea "dts_bhix_v2_spit.qtip_score"
type textarea "x"
type textarea "dts_bhix_v2_spit.qtip_score"
click at [193, 492] on button "Save" at bounding box center [194, 491] width 28 height 20
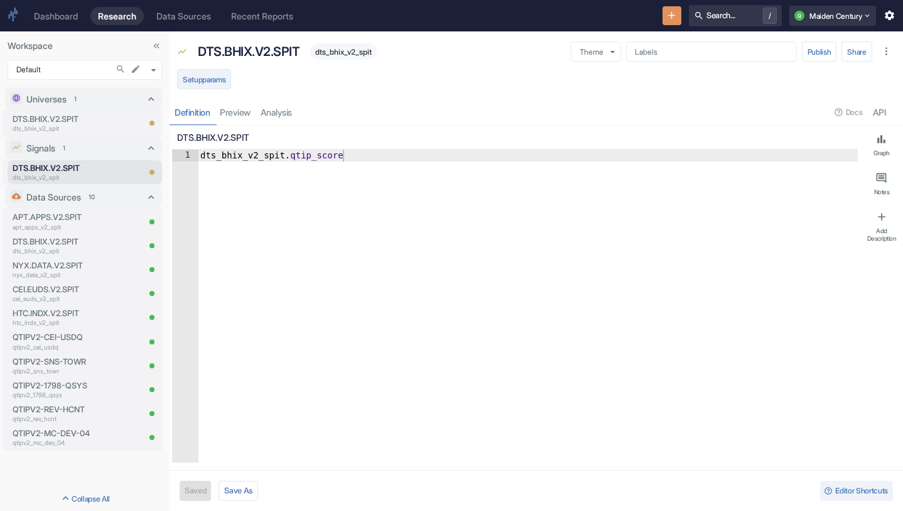
click at [212, 84] on button "Setup params" at bounding box center [204, 79] width 54 height 20
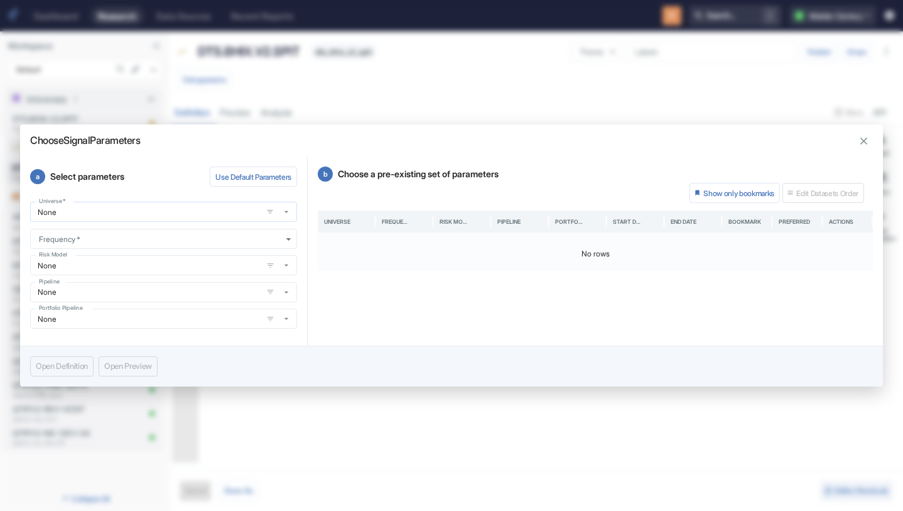
click at [148, 214] on input "None" at bounding box center [146, 212] width 224 height 11
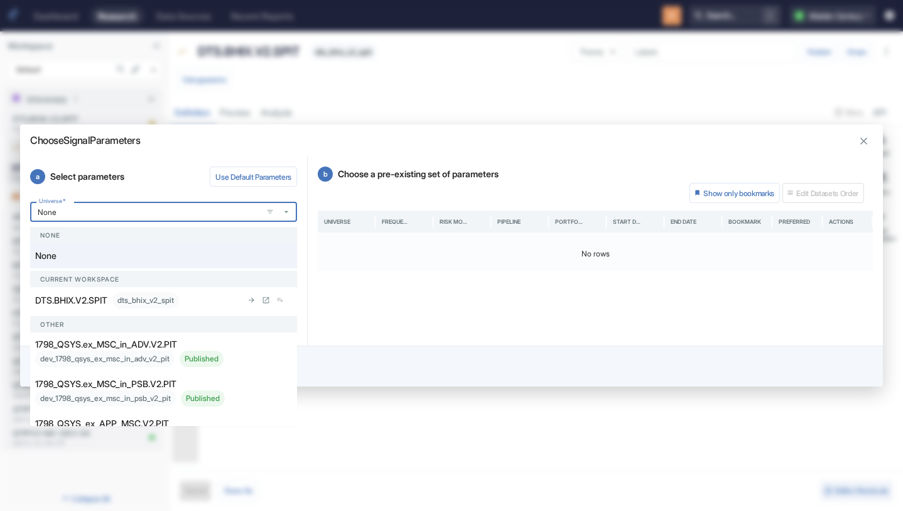
click at [113, 301] on div "DTS.BHIX.V2.SPIT dts_bhix_v2_spit" at bounding box center [138, 300] width 207 height 16
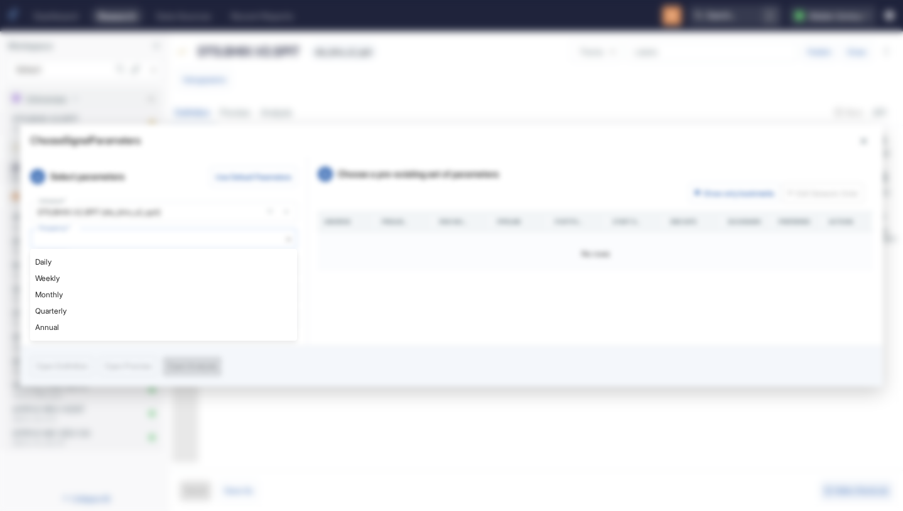
click at [122, 238] on body "Dashboard Research Data Sources Recent Reports Search... / Q Maiden Century Wor…" at bounding box center [451, 255] width 903 height 511
click at [100, 262] on li "Daily" at bounding box center [163, 262] width 267 height 16
type textarea "x"
type input "DAILY"
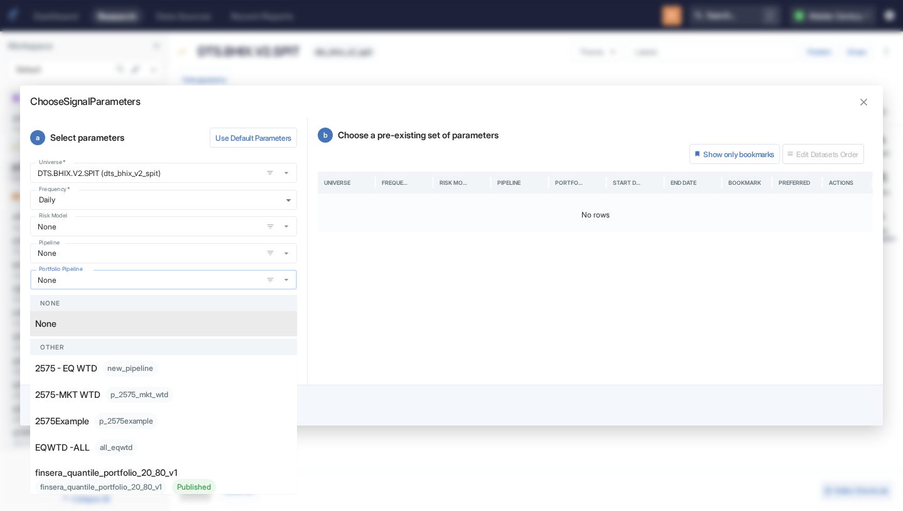
click at [104, 283] on input "None" at bounding box center [146, 279] width 224 height 11
type input "qp"
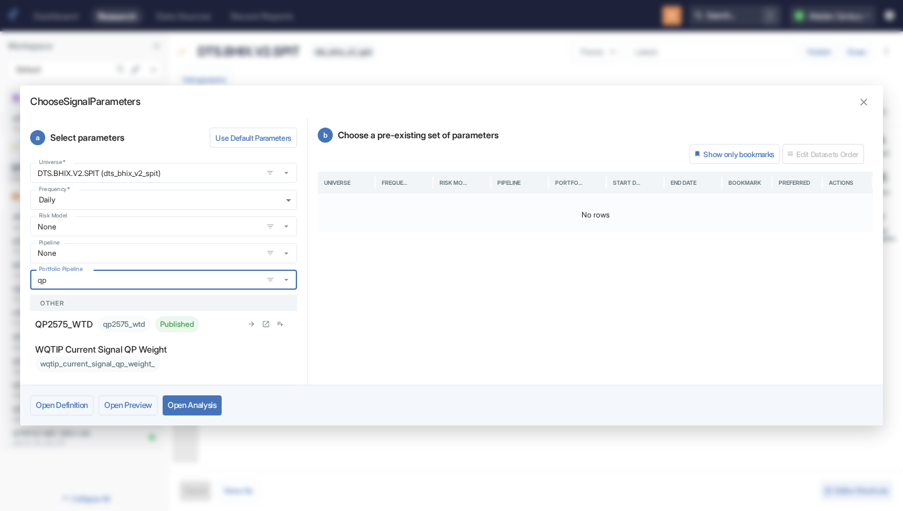
click at [77, 321] on p "QP2575_WTD" at bounding box center [64, 323] width 58 height 13
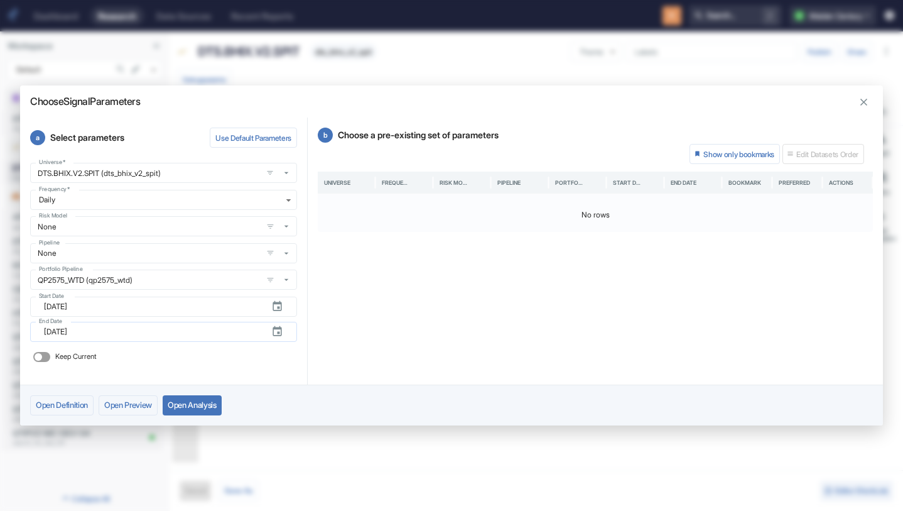
click at [278, 330] on icon "button" at bounding box center [277, 331] width 12 height 12
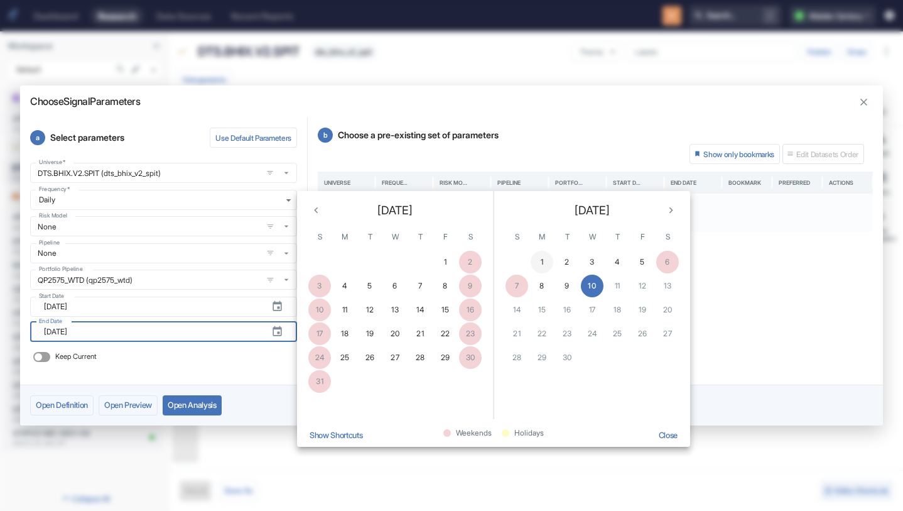
click at [547, 262] on button "1" at bounding box center [542, 262] width 23 height 23
type textarea "x"
type input "[DATE]"
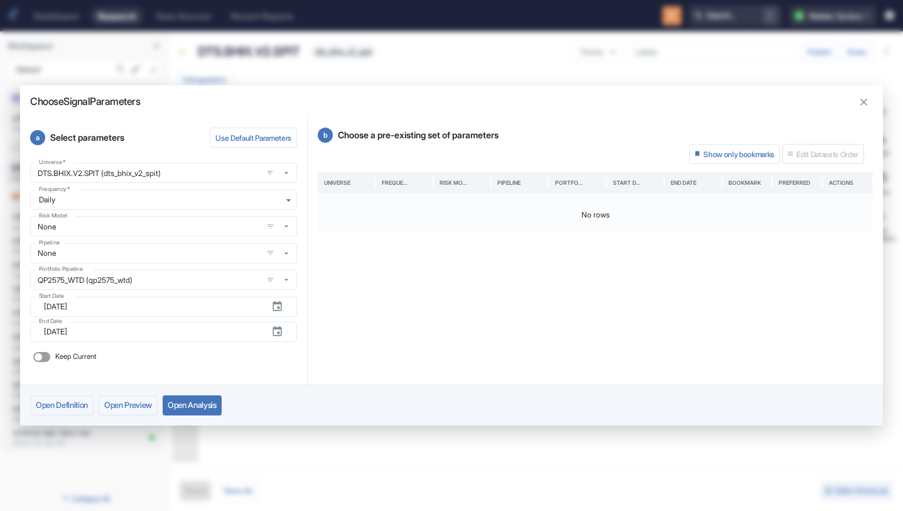
click at [212, 401] on button "Open Analysis" at bounding box center [192, 405] width 59 height 20
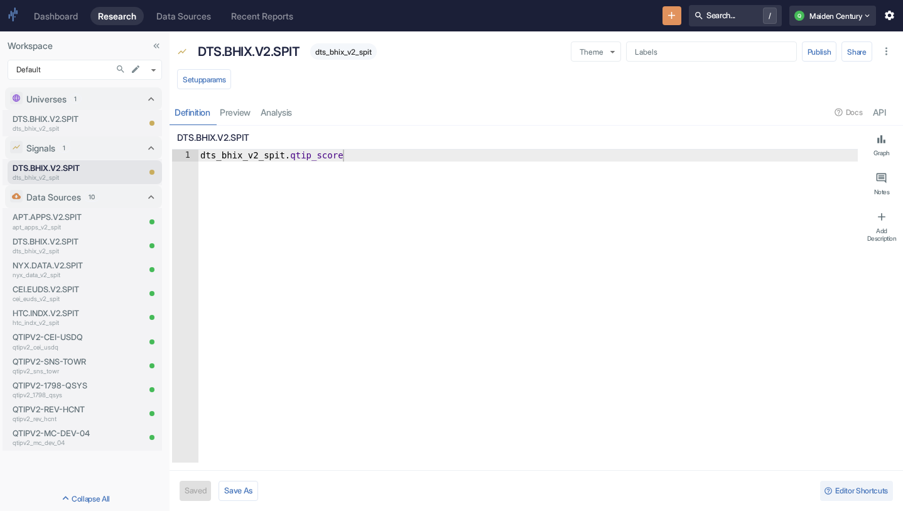
type textarea "x"
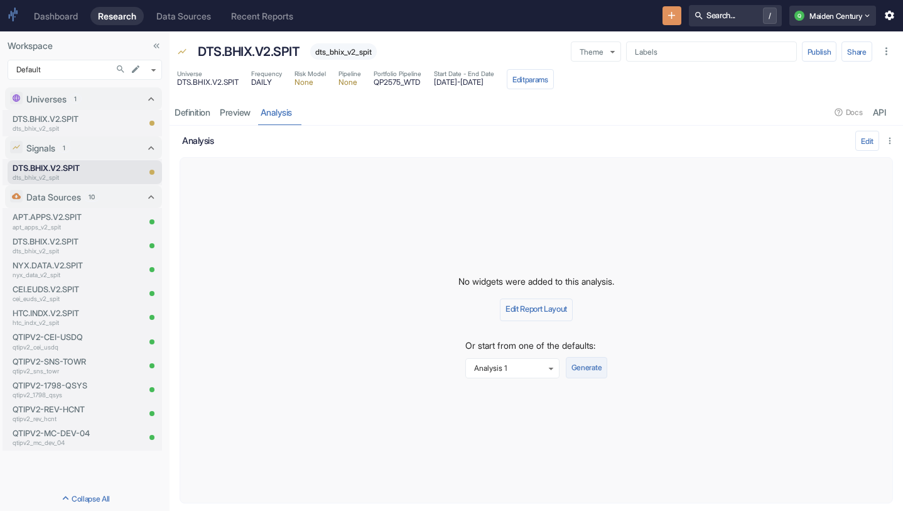
click at [596, 366] on button "Generate" at bounding box center [586, 367] width 41 height 21
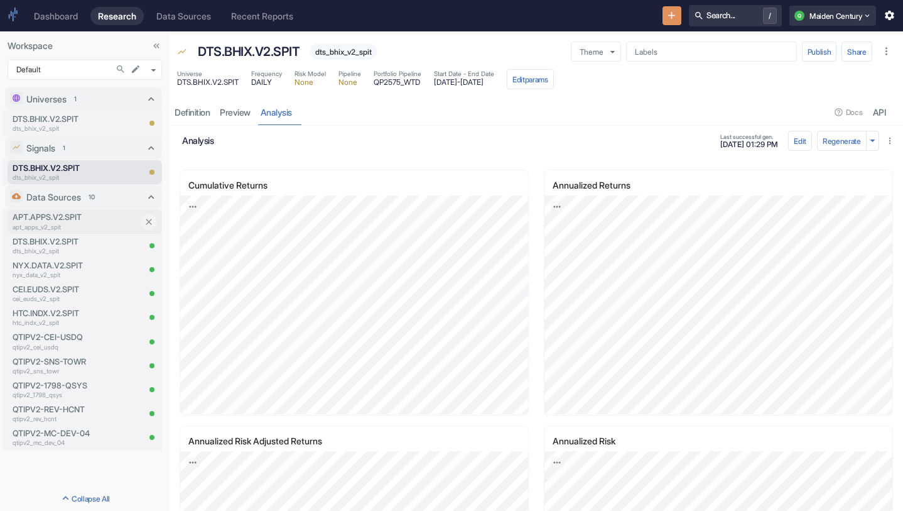
click at [57, 223] on p "apt_apps_v2_spit" at bounding box center [76, 226] width 126 height 9
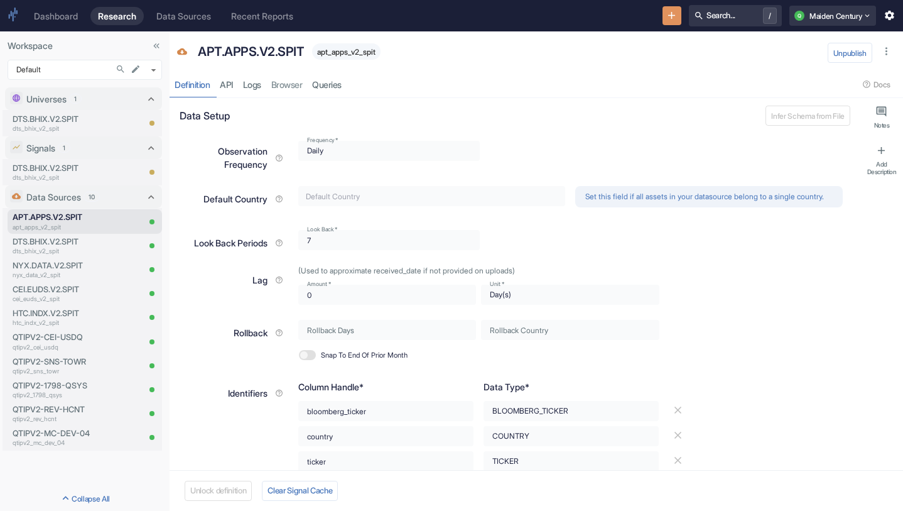
type textarea "x"
click at [262, 88] on link "Logs" at bounding box center [252, 85] width 28 height 26
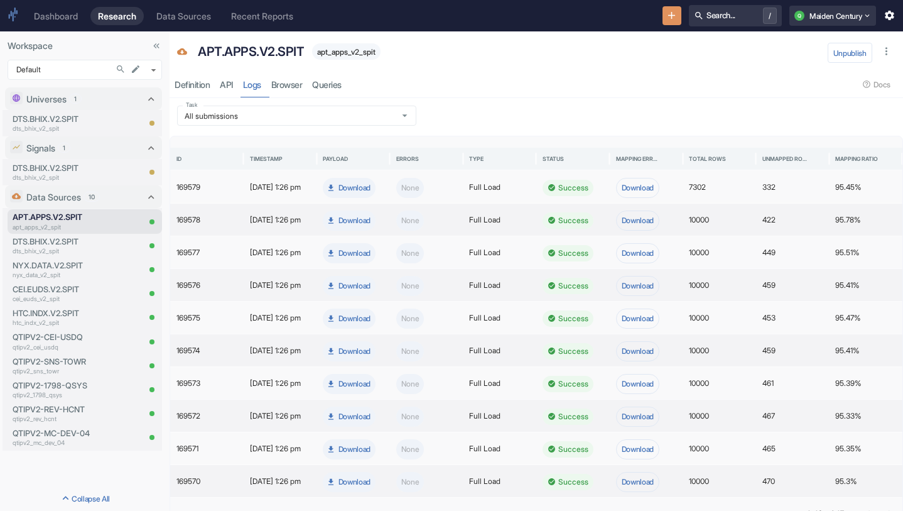
scroll to position [28, 0]
